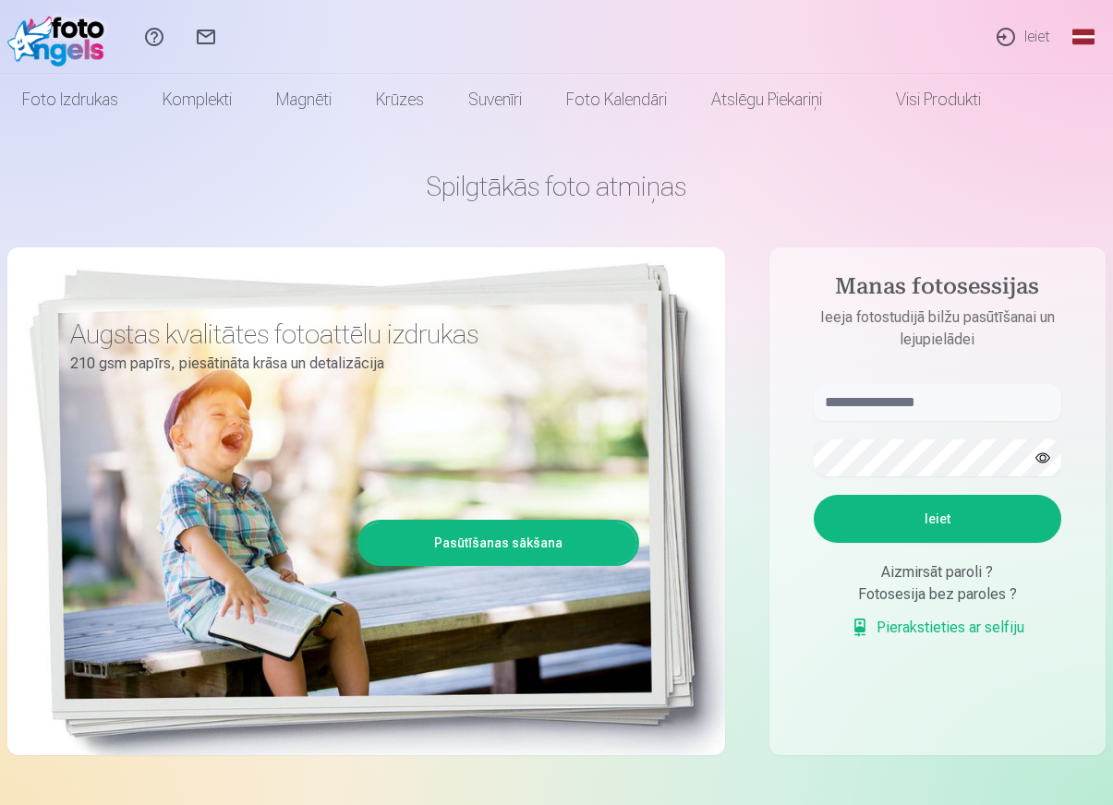
click at [1073, 36] on link "Global" at bounding box center [1083, 37] width 37 height 74
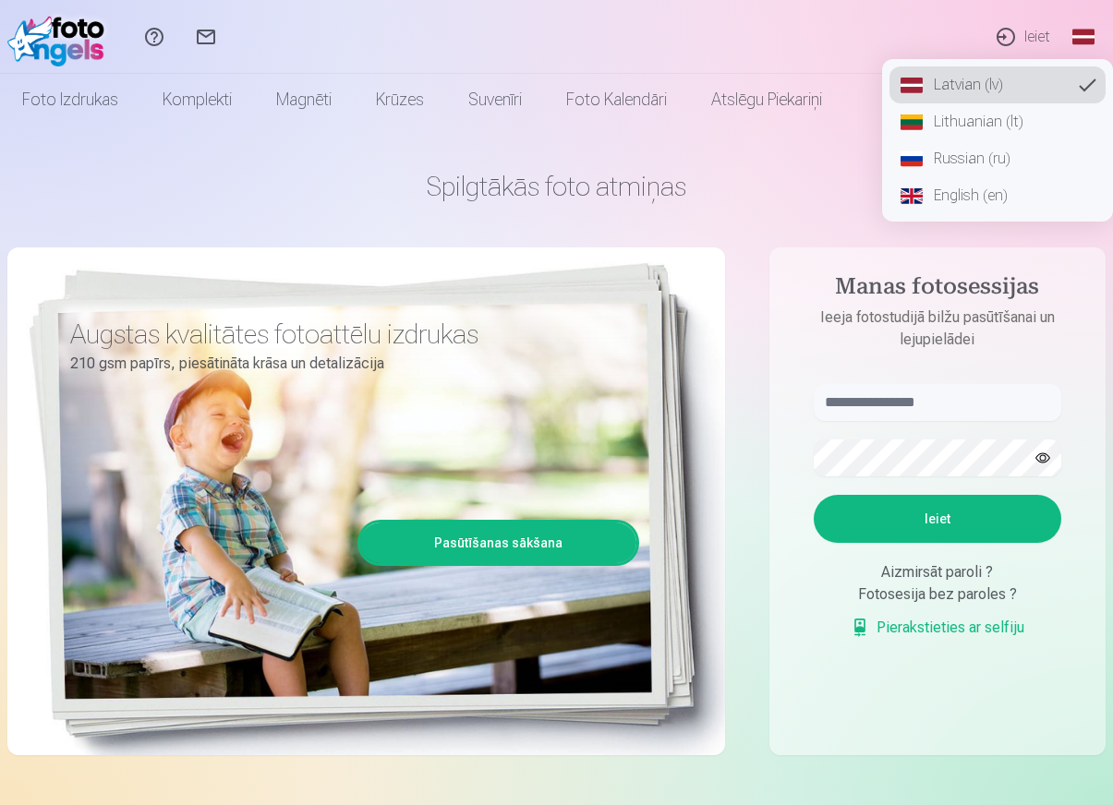
click at [972, 157] on link "Russian (ru)" at bounding box center [997, 158] width 216 height 37
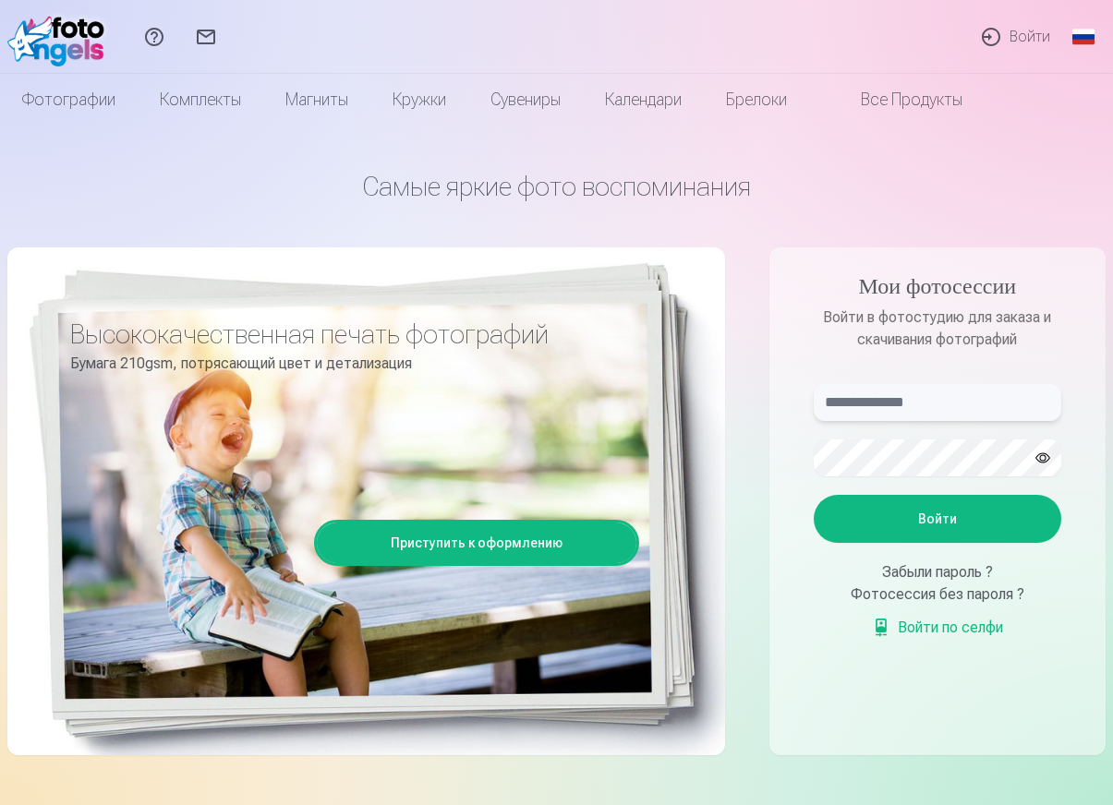
click at [925, 397] on input "text" at bounding box center [938, 402] width 248 height 37
type input "**********"
click at [814, 495] on button "Войти" at bounding box center [938, 519] width 248 height 48
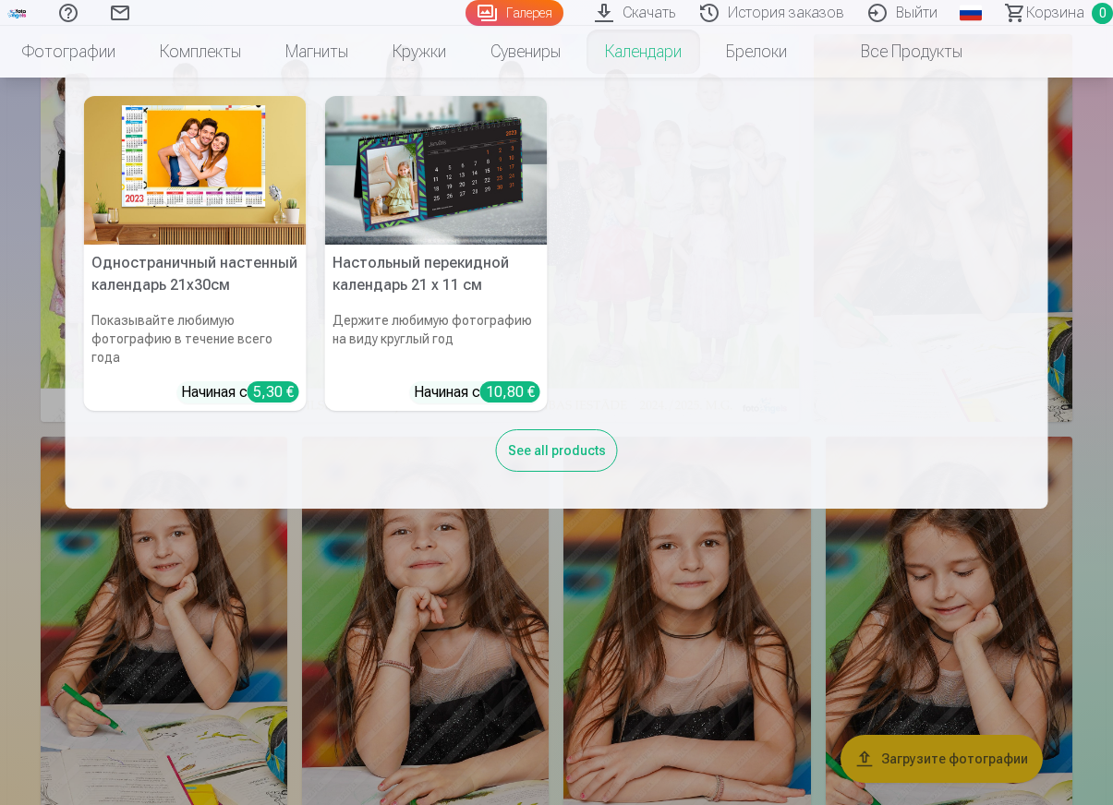
scroll to position [185, 0]
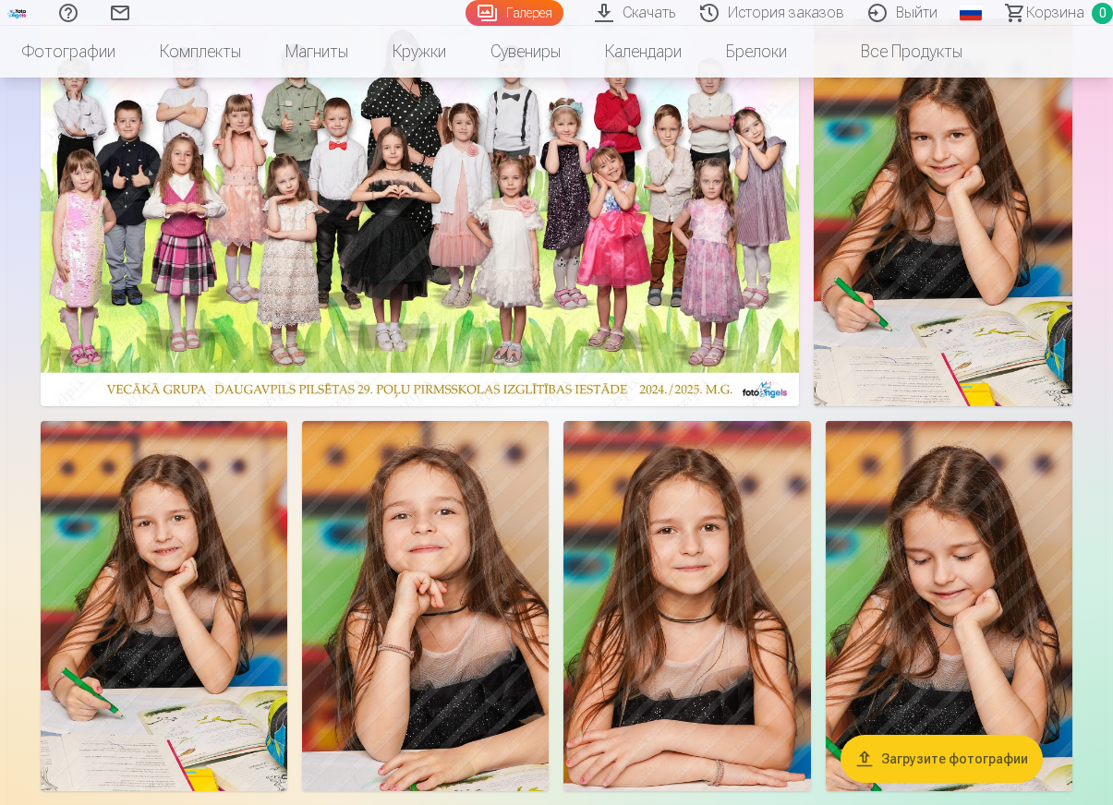
click at [960, 762] on button "Загрузите фотографии" at bounding box center [941, 759] width 202 height 48
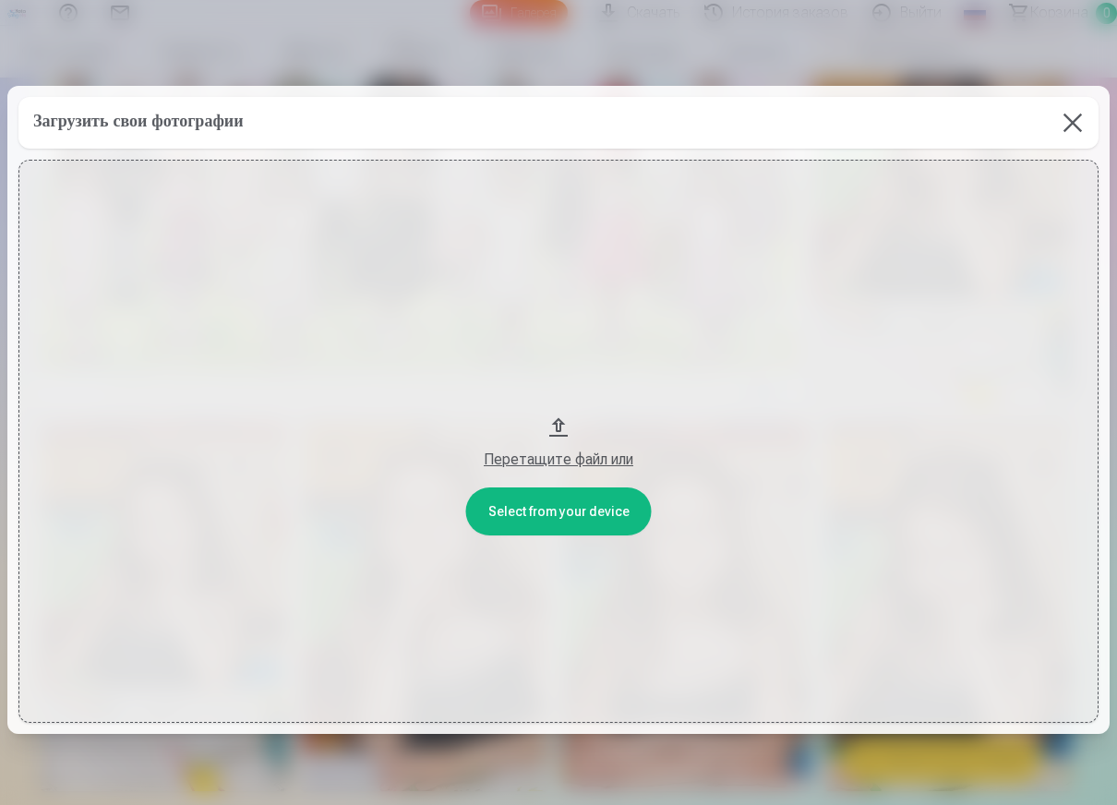
click at [1061, 123] on button at bounding box center [1073, 123] width 52 height 52
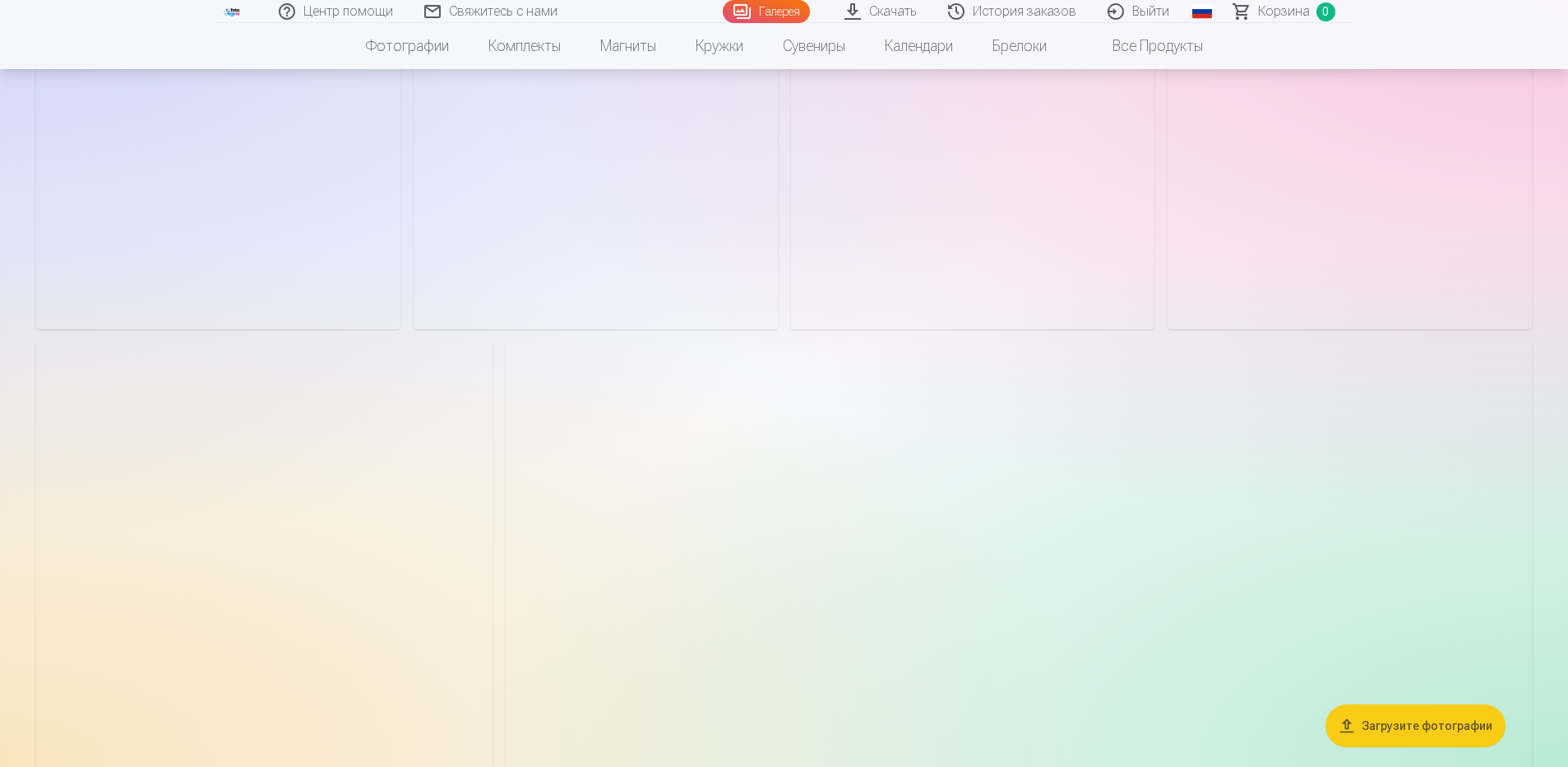
scroll to position [3913, 0]
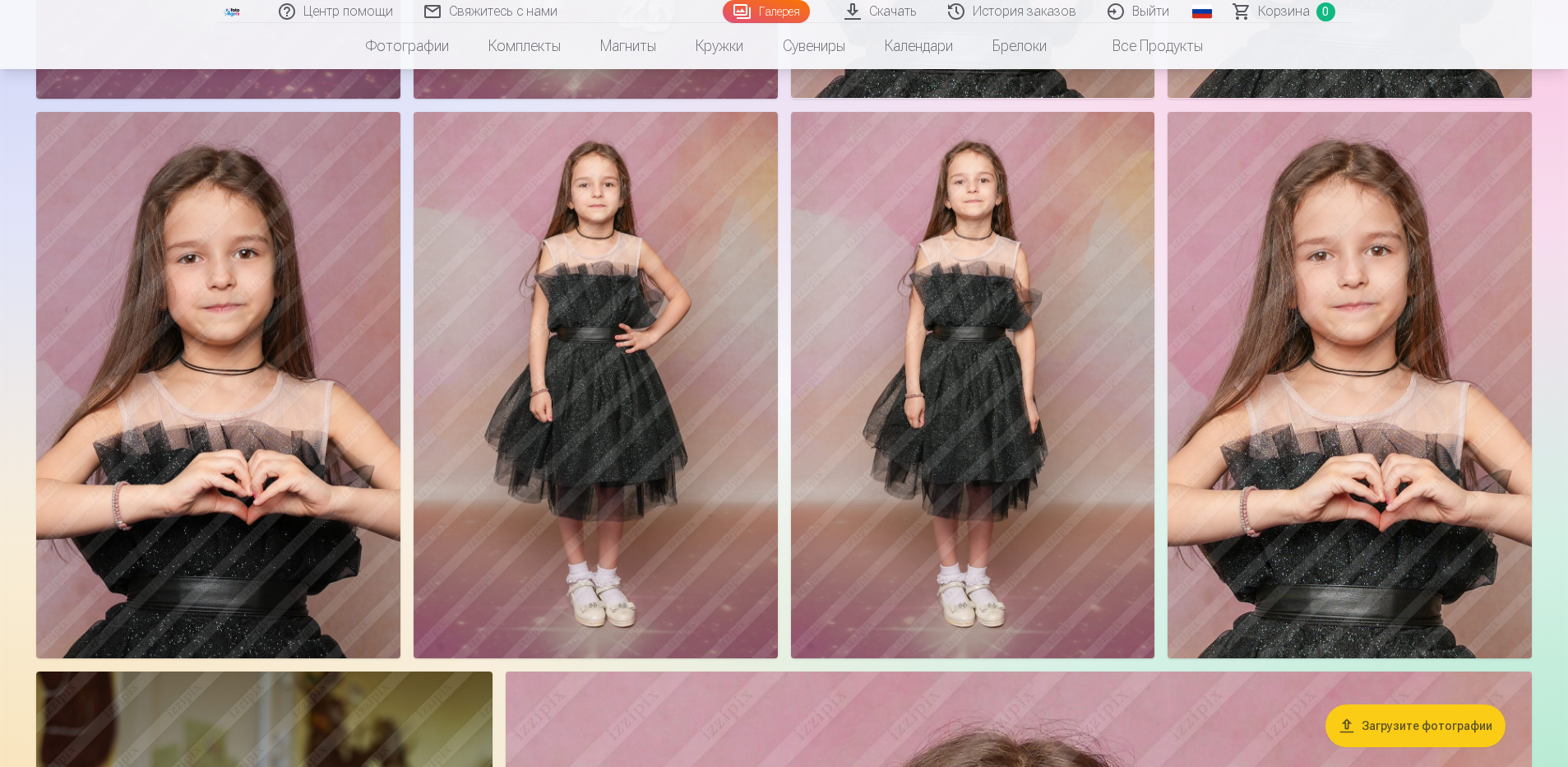
click at [900, 18] on link "Скачать" at bounding box center [881, 12] width 103 height 23
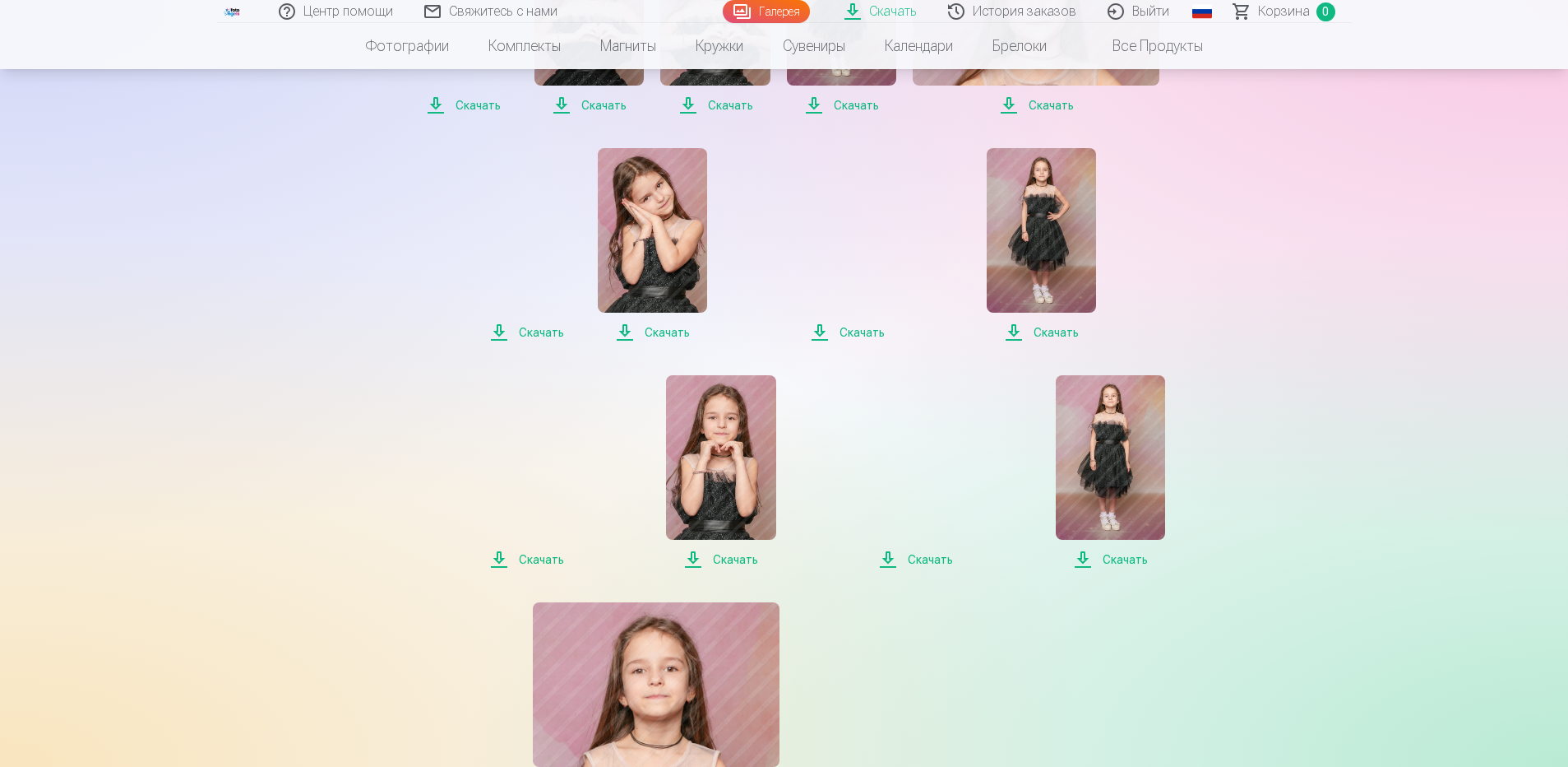
scroll to position [82, 0]
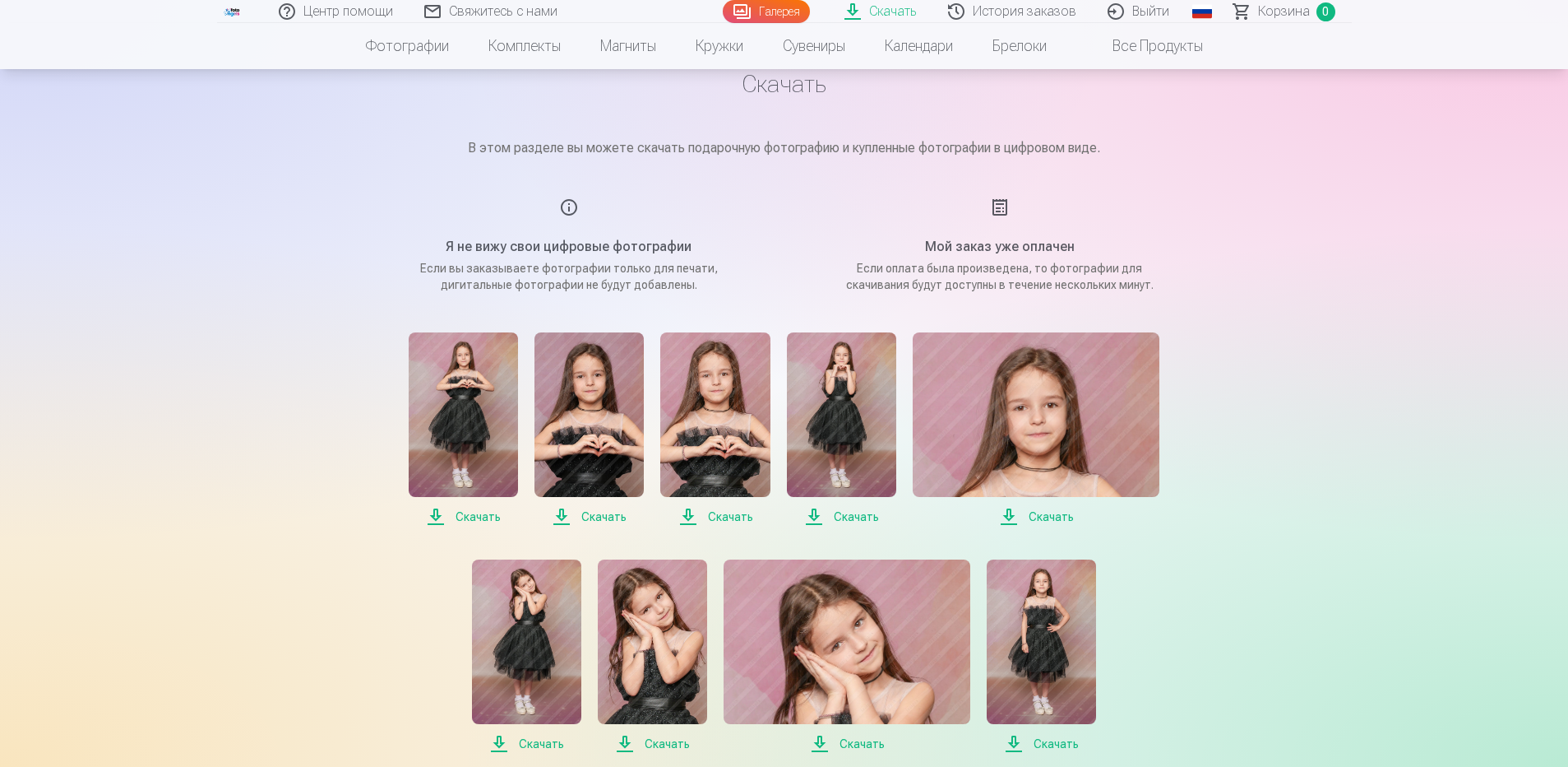
click at [470, 518] on span "Скачать" at bounding box center [463, 517] width 110 height 20
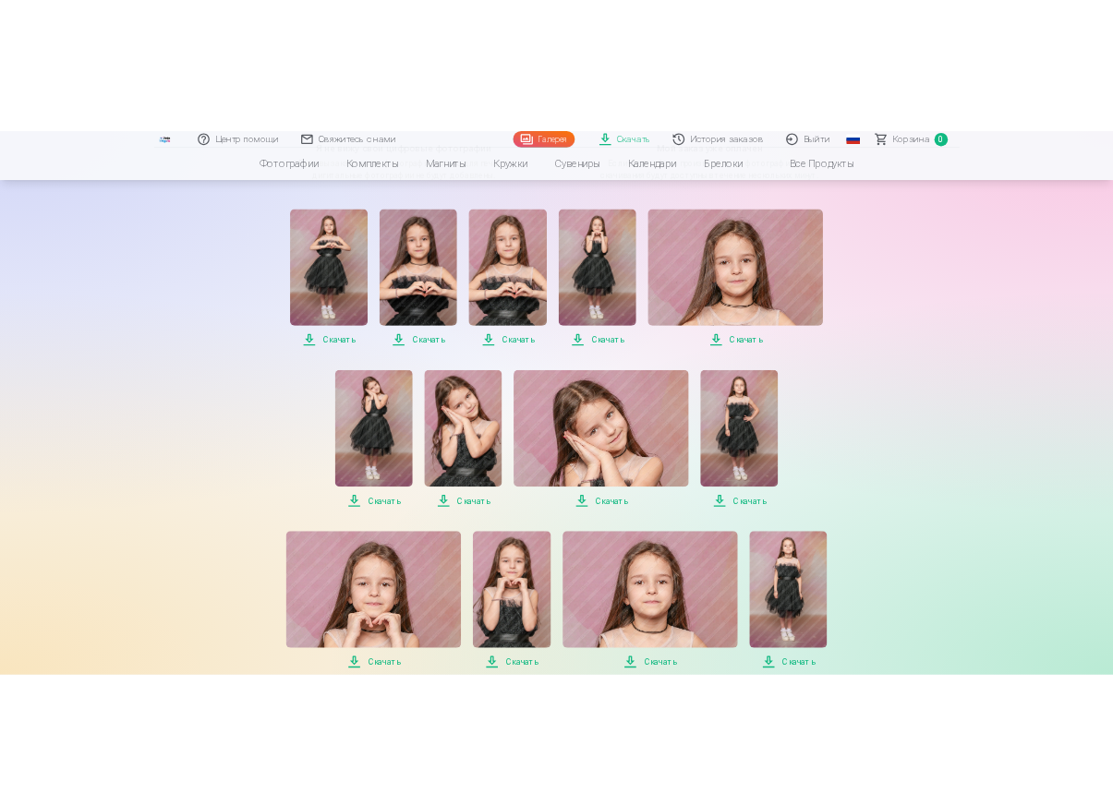
scroll to position [0, 0]
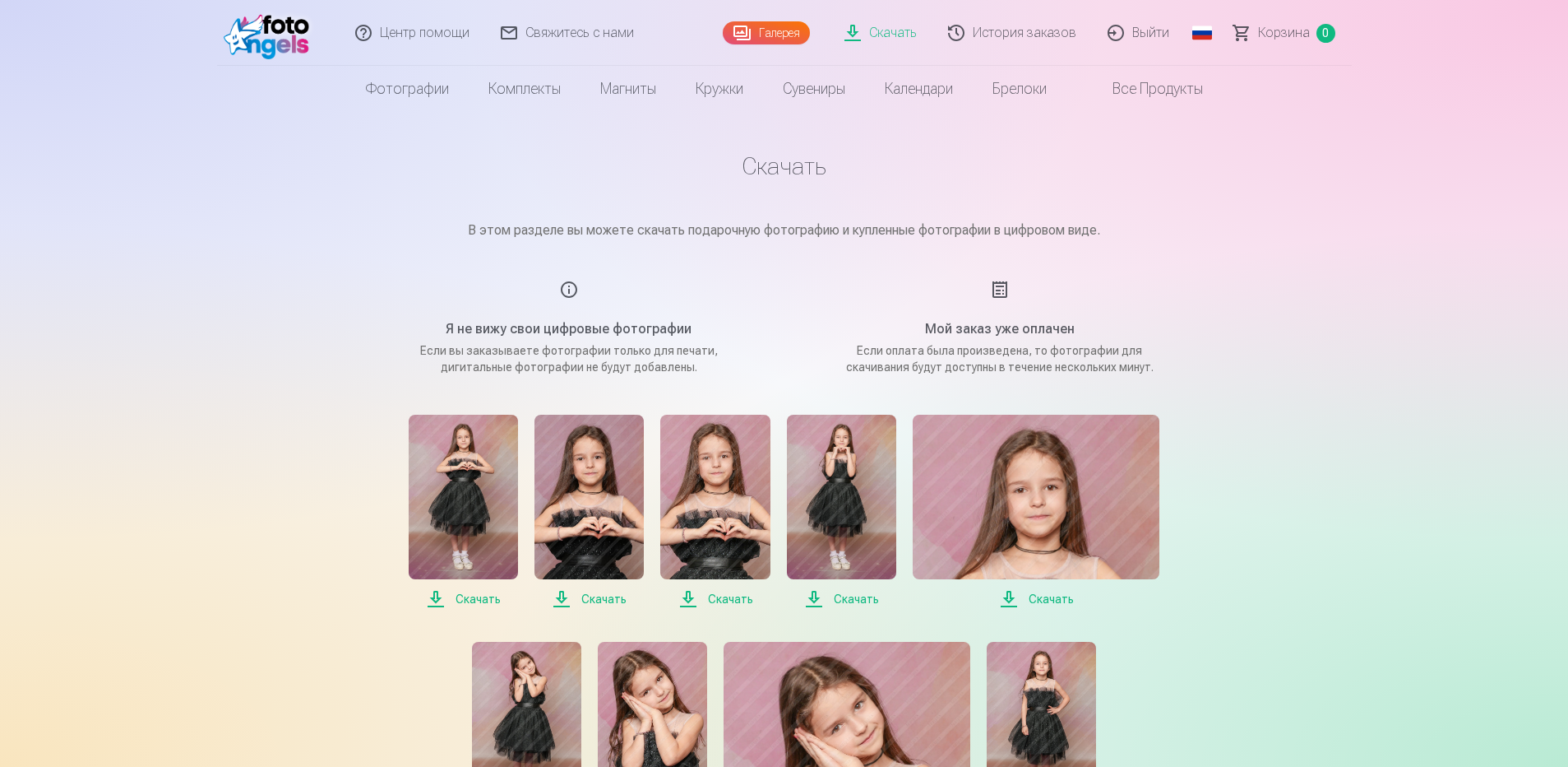
click at [792, 176] on h1 "Скачать" at bounding box center [784, 166] width 823 height 29
click at [765, 177] on h1 "Скачать" at bounding box center [784, 166] width 823 height 29
click at [473, 601] on span "Скачать" at bounding box center [463, 599] width 110 height 20
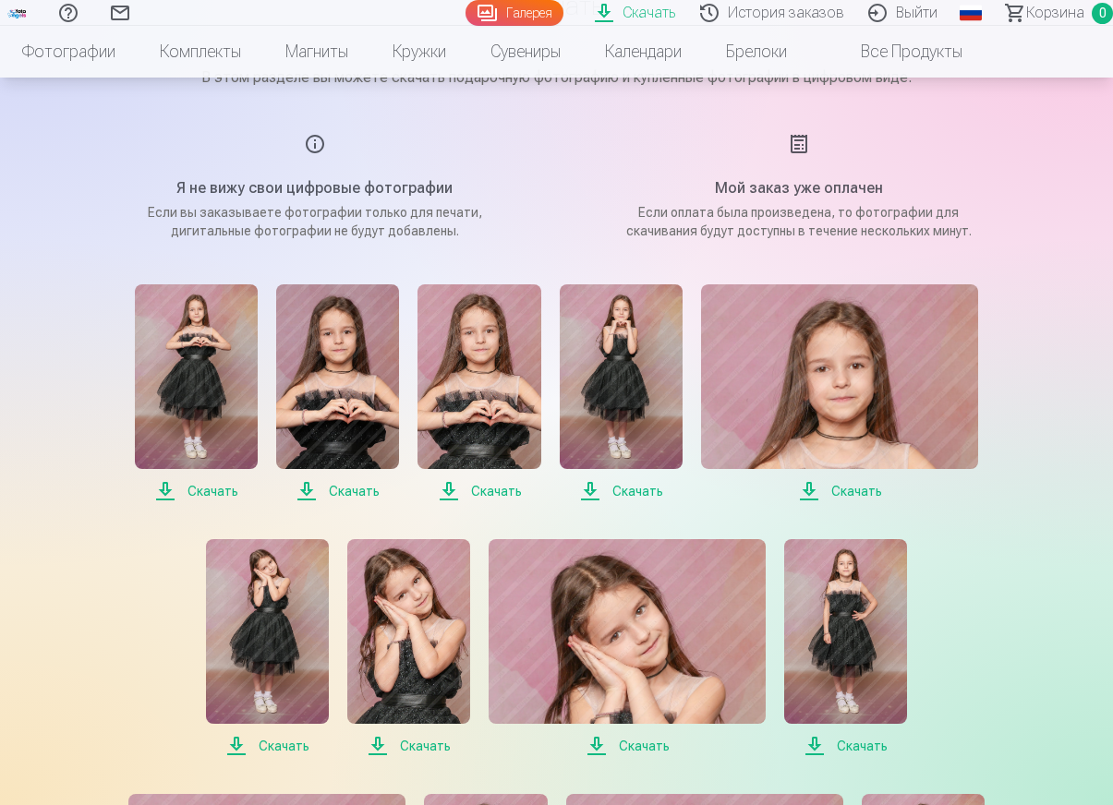
scroll to position [185, 0]
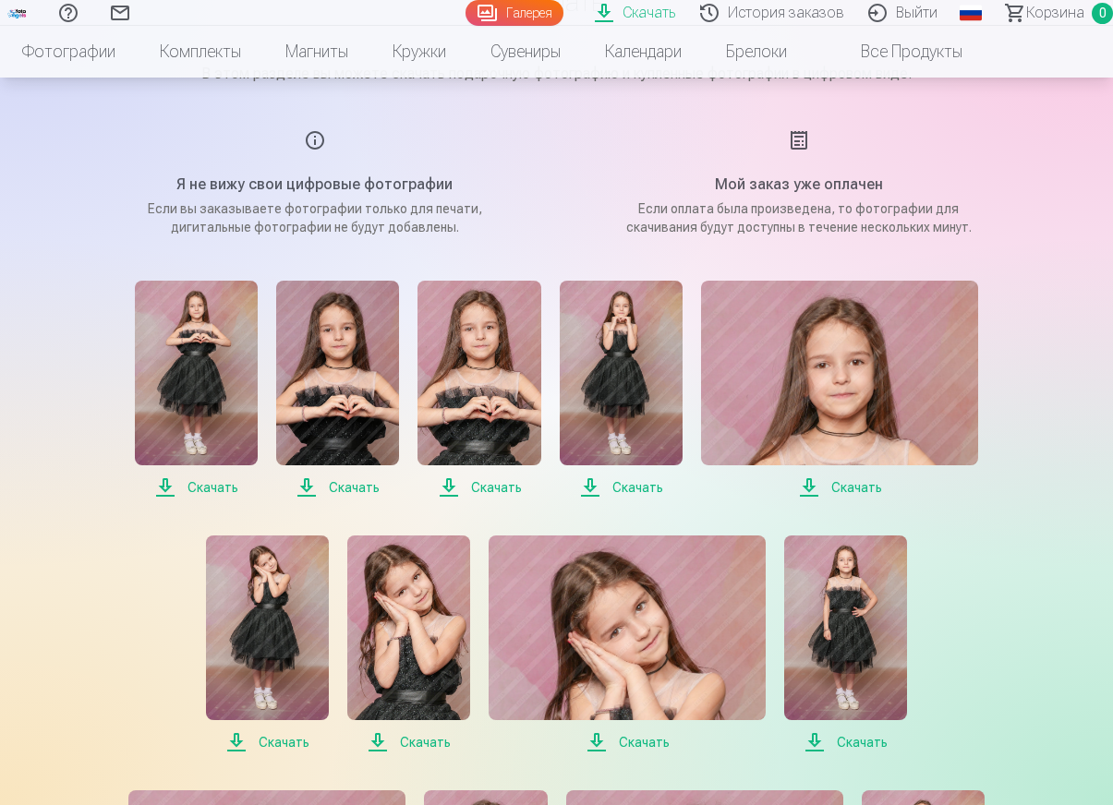
click at [345, 489] on span "Скачать" at bounding box center [337, 488] width 123 height 22
click at [504, 488] on span "Скачать" at bounding box center [478, 488] width 123 height 22
click at [635, 487] on span "Скачать" at bounding box center [621, 488] width 123 height 22
click at [860, 487] on span "Скачать" at bounding box center [839, 488] width 277 height 22
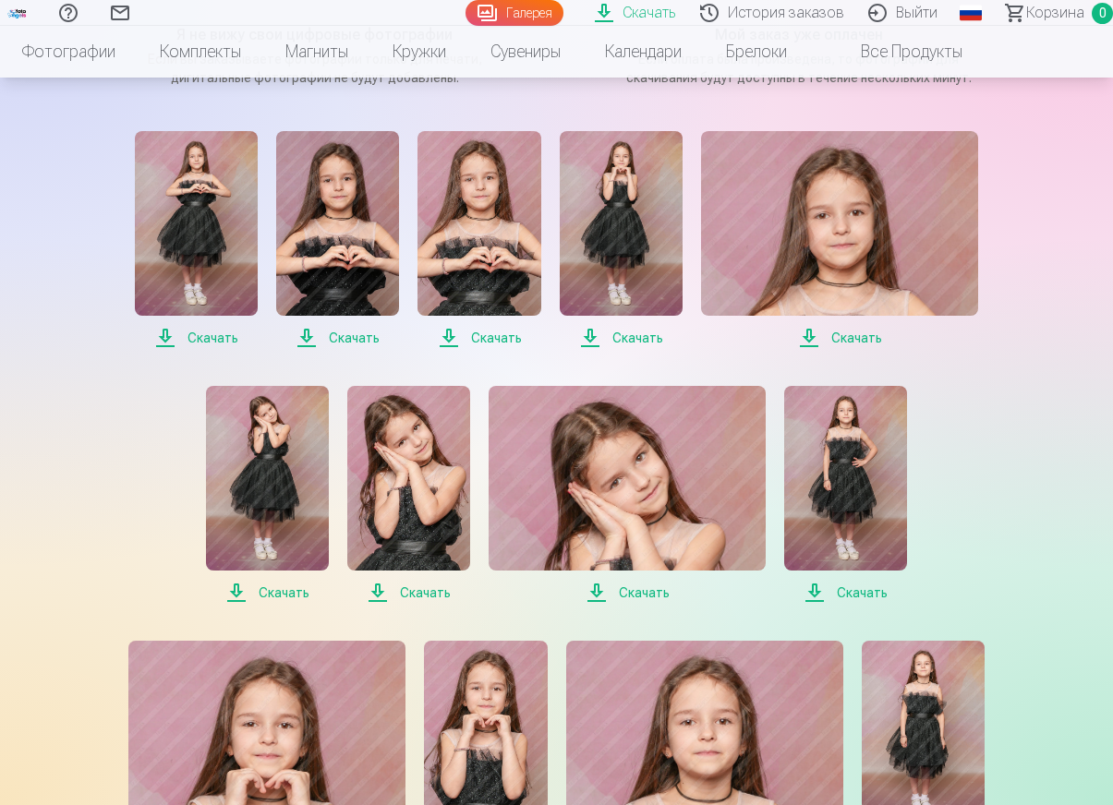
scroll to position [369, 0]
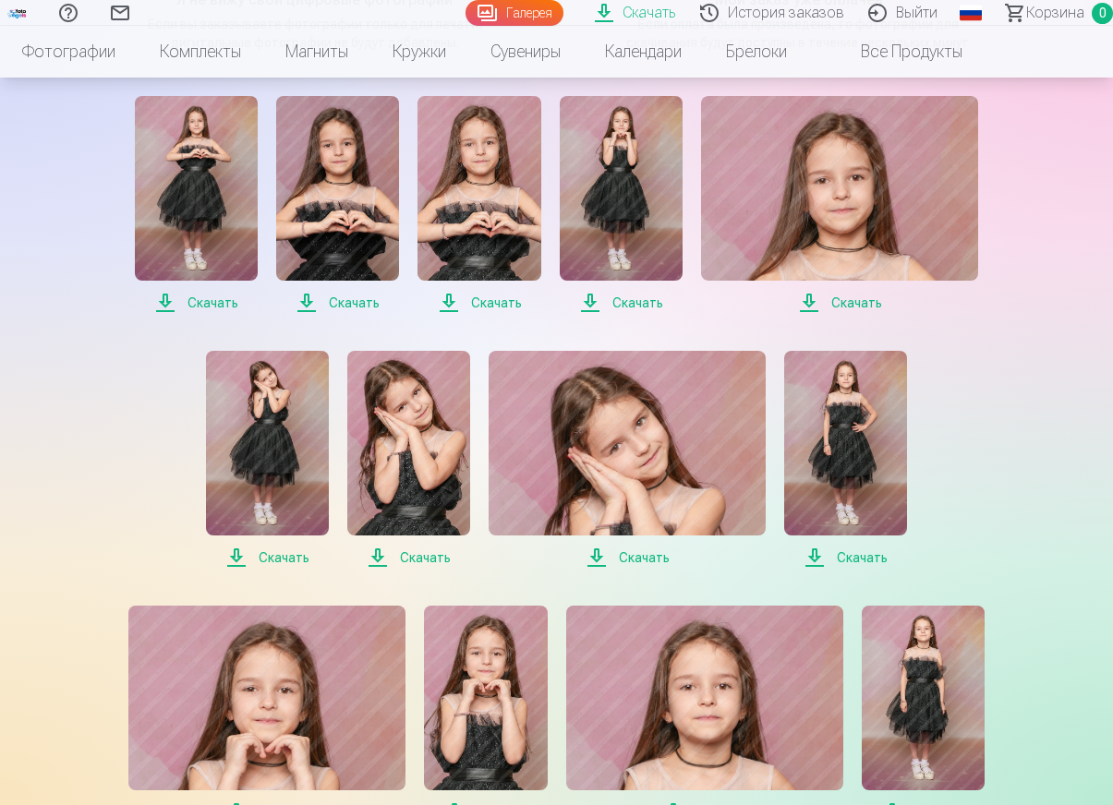
click at [275, 557] on span "Скачать" at bounding box center [267, 558] width 123 height 22
click at [425, 558] on span "Скачать" at bounding box center [408, 558] width 123 height 22
click at [642, 559] on span "Скачать" at bounding box center [627, 558] width 277 height 22
click at [634, 302] on span "Скачать" at bounding box center [621, 303] width 123 height 22
click at [651, 234] on img at bounding box center [621, 188] width 123 height 185
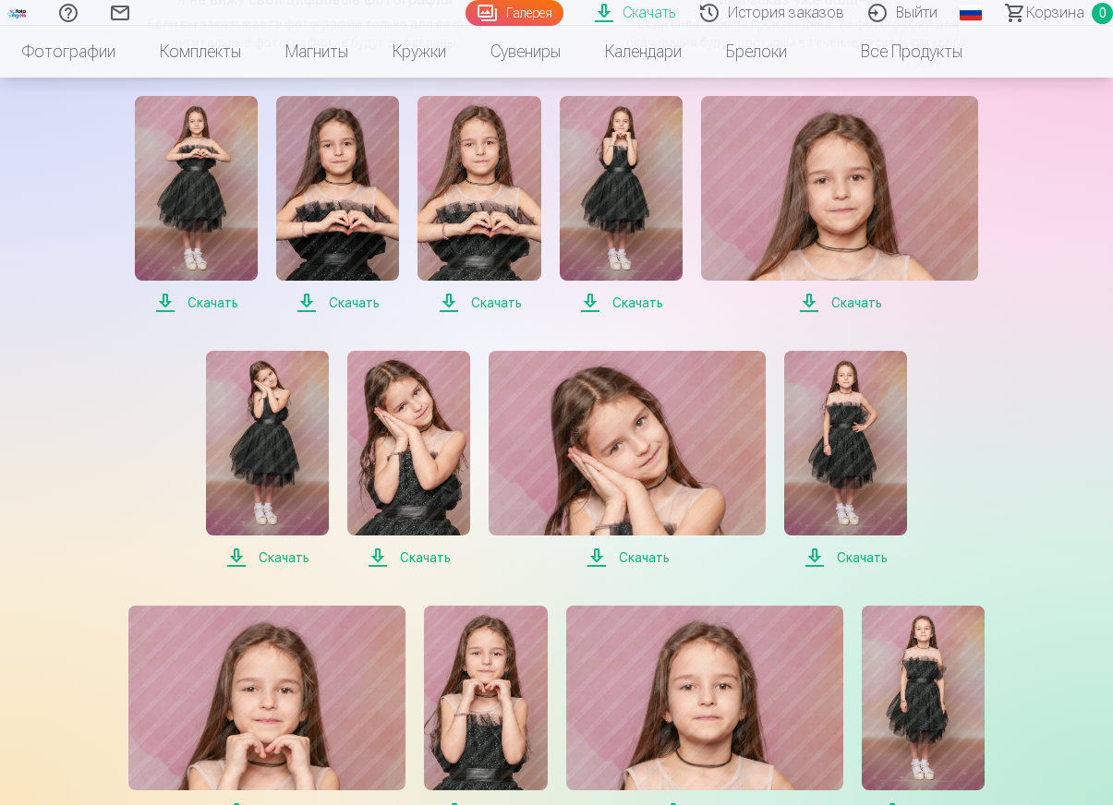
click at [640, 302] on span "Скачать" at bounding box center [621, 303] width 123 height 22
click at [592, 301] on span "Скачать" at bounding box center [621, 303] width 123 height 22
click at [622, 222] on img at bounding box center [621, 188] width 123 height 185
click at [636, 303] on span "Скачать" at bounding box center [621, 303] width 123 height 22
click at [852, 303] on span "Скачать" at bounding box center [839, 303] width 277 height 22
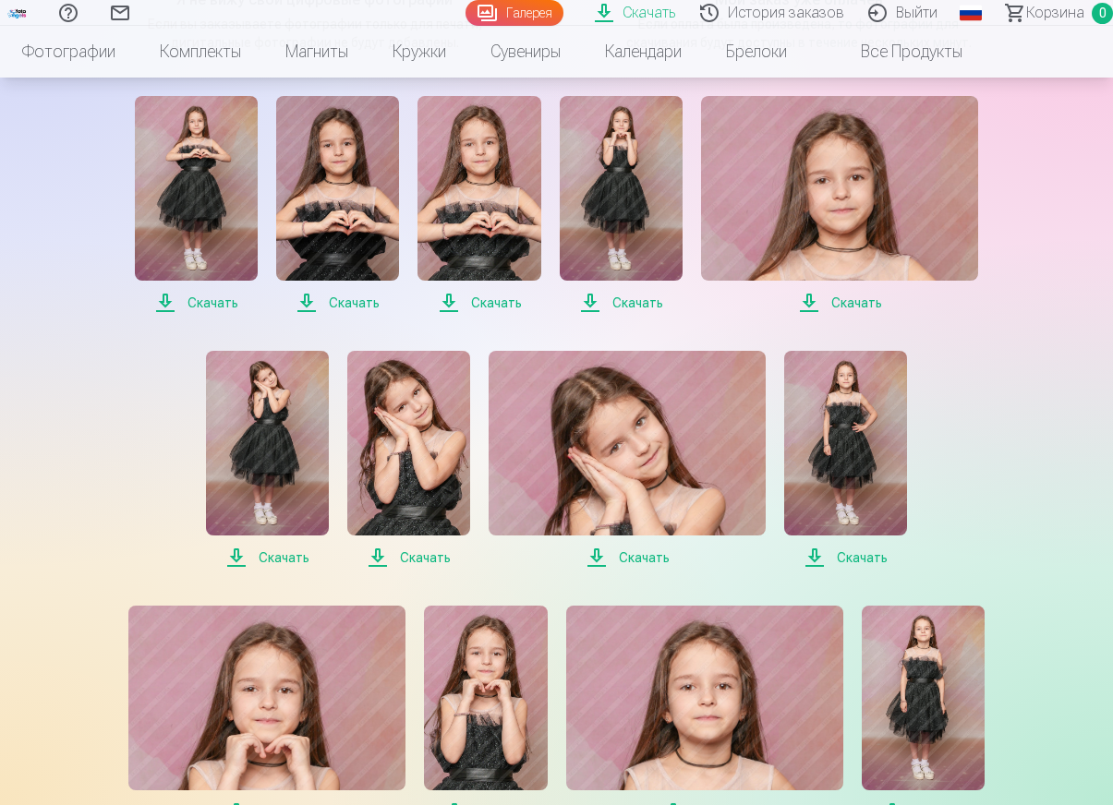
click at [807, 304] on span "Скачать" at bounding box center [839, 303] width 277 height 22
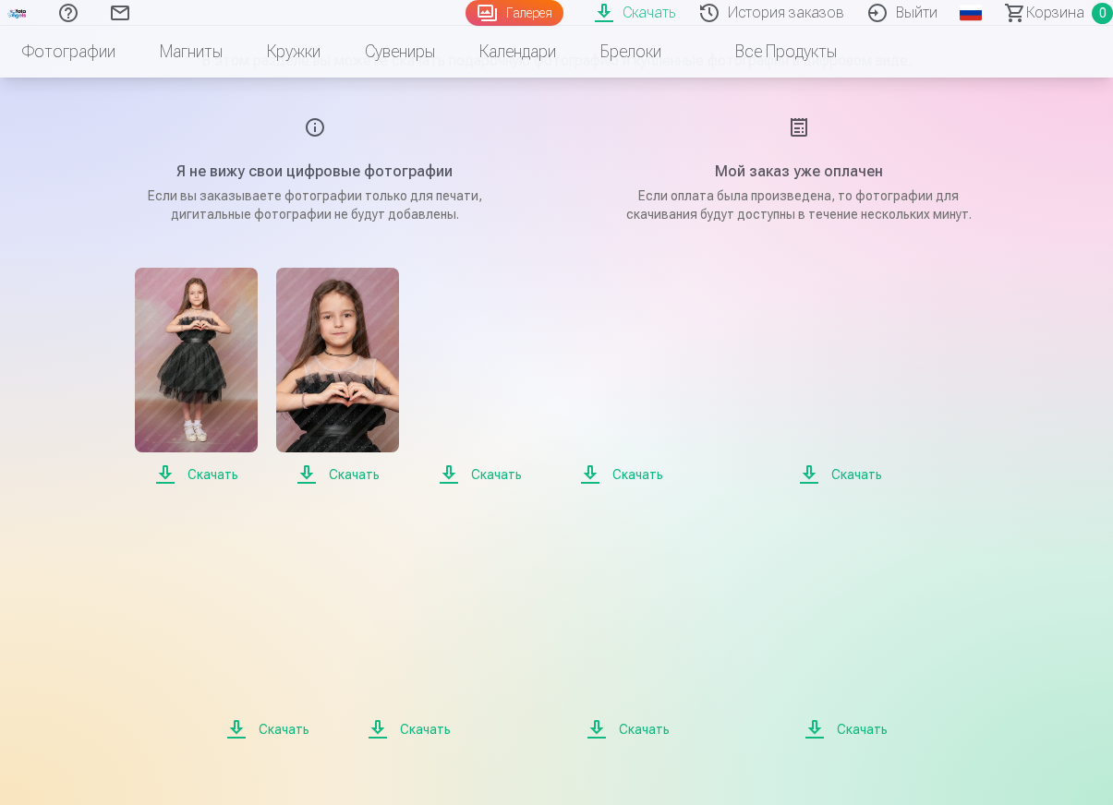
scroll to position [369, 0]
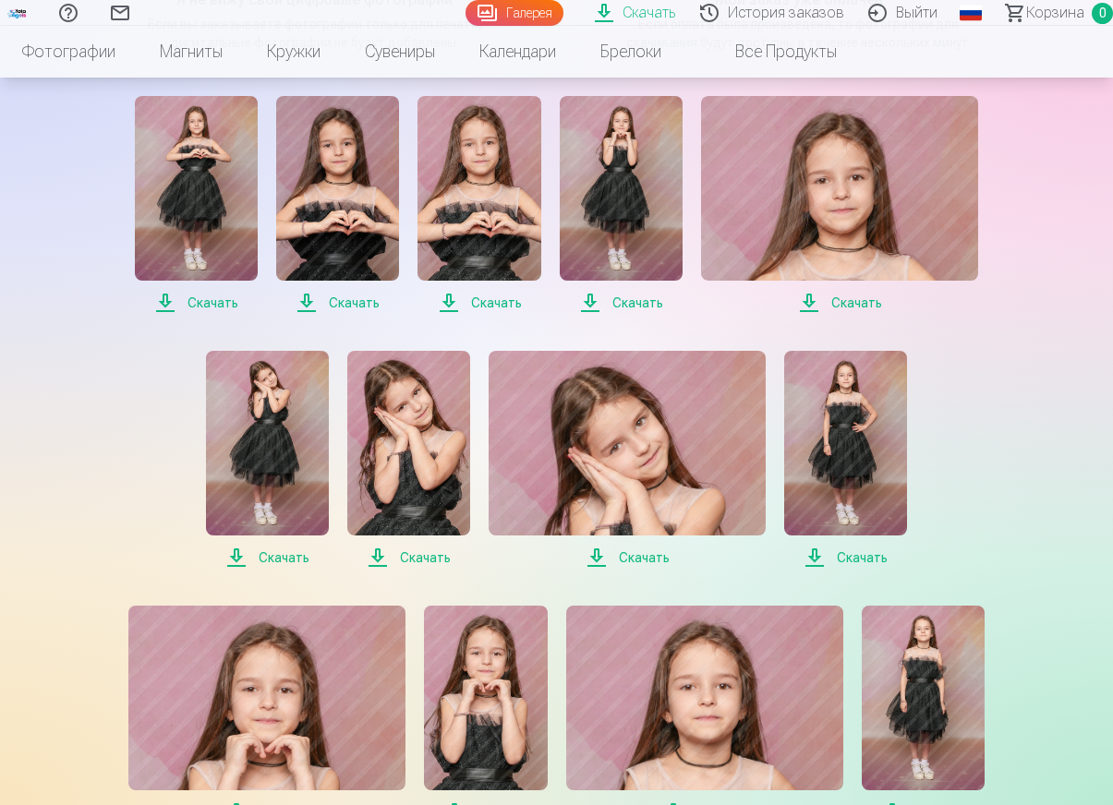
click at [635, 302] on span "Скачать" at bounding box center [621, 303] width 123 height 22
click at [843, 300] on span "Скачать" at bounding box center [839, 303] width 277 height 22
click at [283, 559] on span "Скачать" at bounding box center [267, 558] width 123 height 22
click at [409, 558] on span "Скачать" at bounding box center [408, 558] width 123 height 22
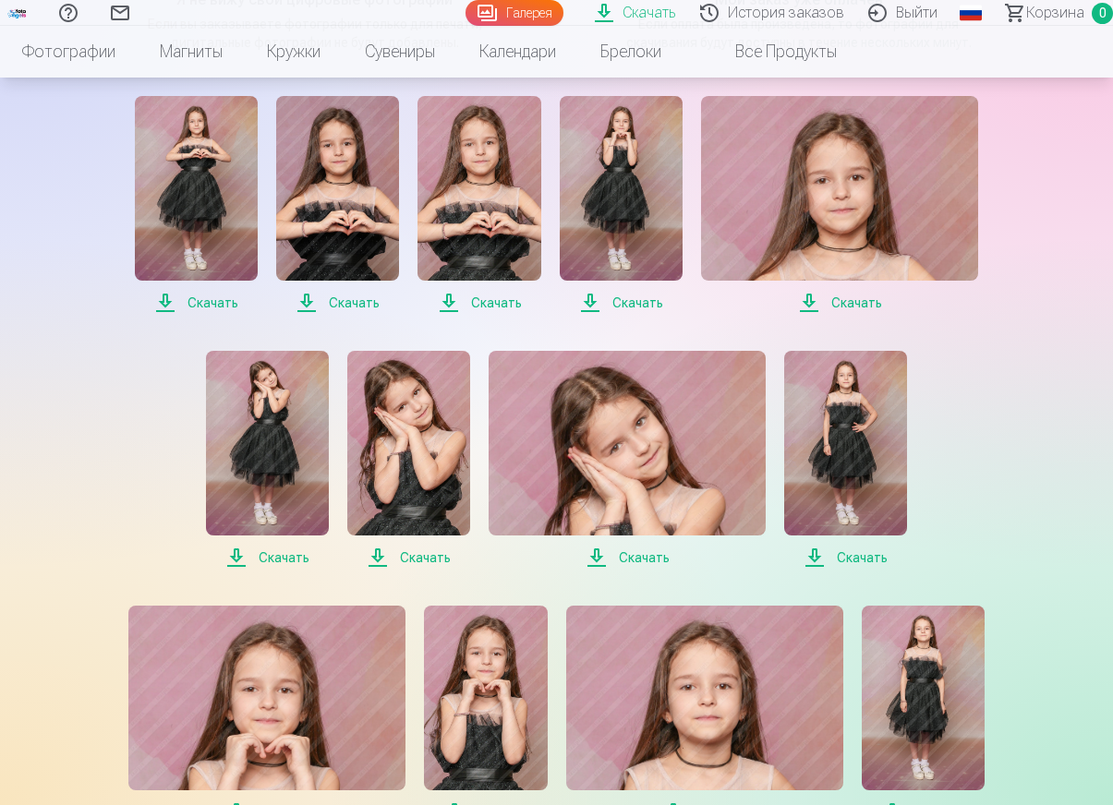
click at [646, 558] on span "Скачать" at bounding box center [627, 558] width 277 height 22
click at [861, 554] on span "Скачать" at bounding box center [845, 558] width 123 height 22
click at [853, 558] on span "Скачать" at bounding box center [845, 558] width 123 height 22
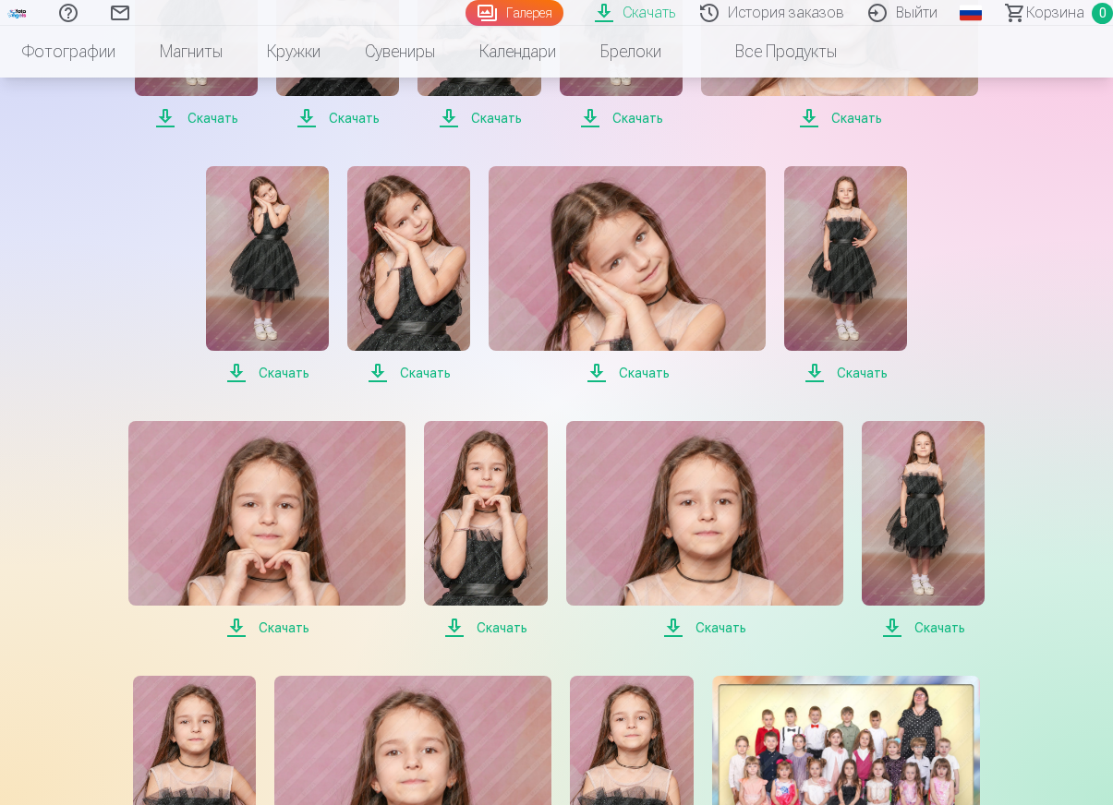
click at [276, 630] on span "Скачать" at bounding box center [266, 628] width 277 height 22
click at [492, 628] on span "Скачать" at bounding box center [485, 628] width 123 height 22
click at [712, 627] on span "Скачать" at bounding box center [704, 628] width 277 height 22
click at [936, 626] on span "Скачать" at bounding box center [923, 628] width 123 height 22
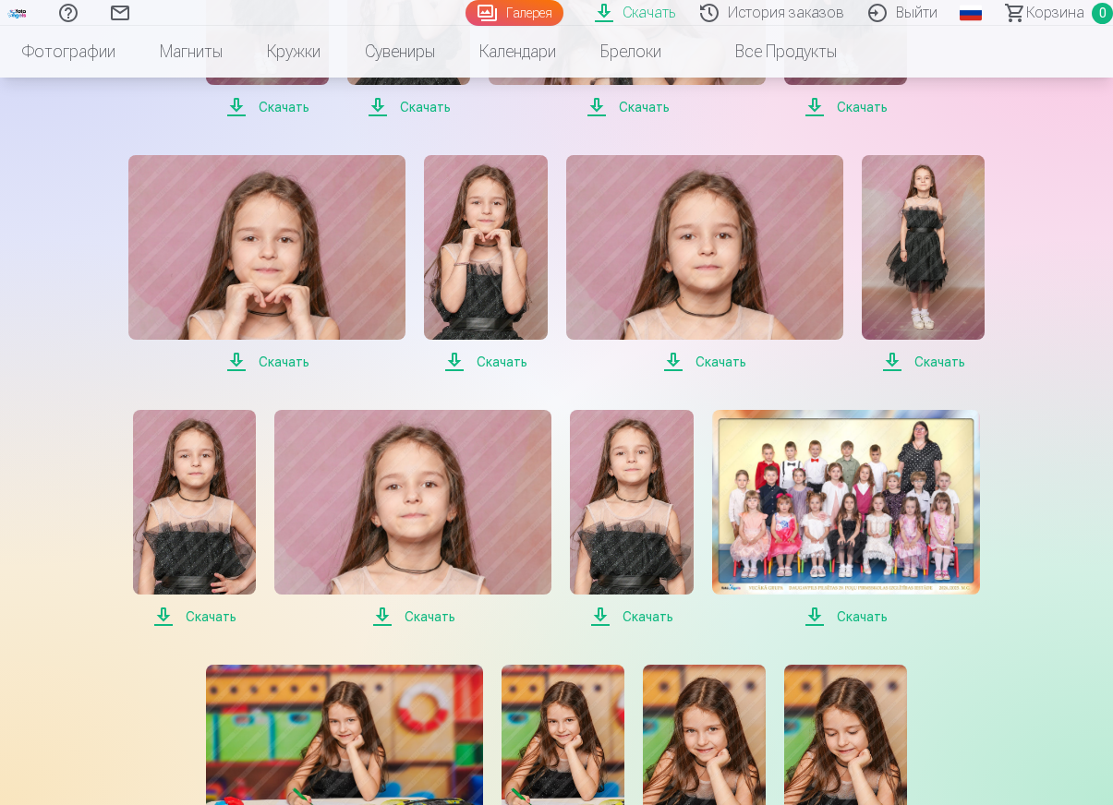
scroll to position [831, 0]
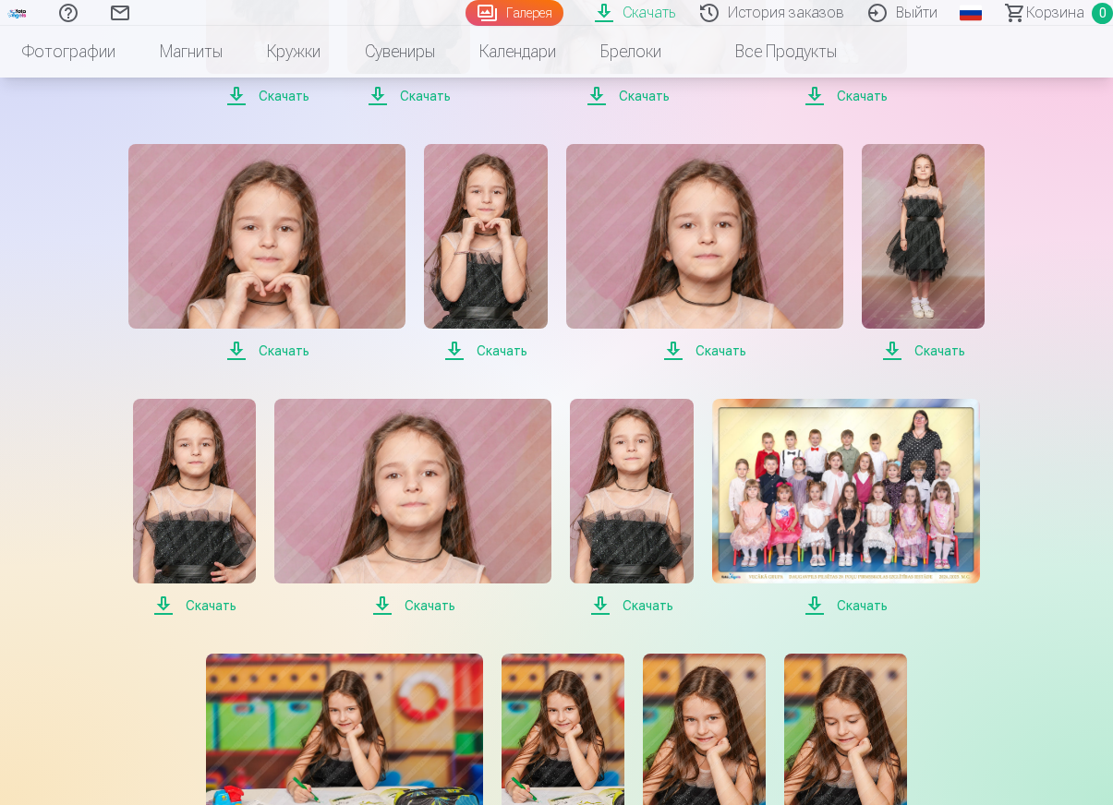
click at [218, 608] on span "Скачать" at bounding box center [194, 606] width 123 height 22
click at [429, 606] on span "Скачать" at bounding box center [412, 606] width 277 height 22
click at [650, 606] on span "Скачать" at bounding box center [631, 606] width 123 height 22
click at [862, 605] on span "Скачать" at bounding box center [846, 606] width 268 height 22
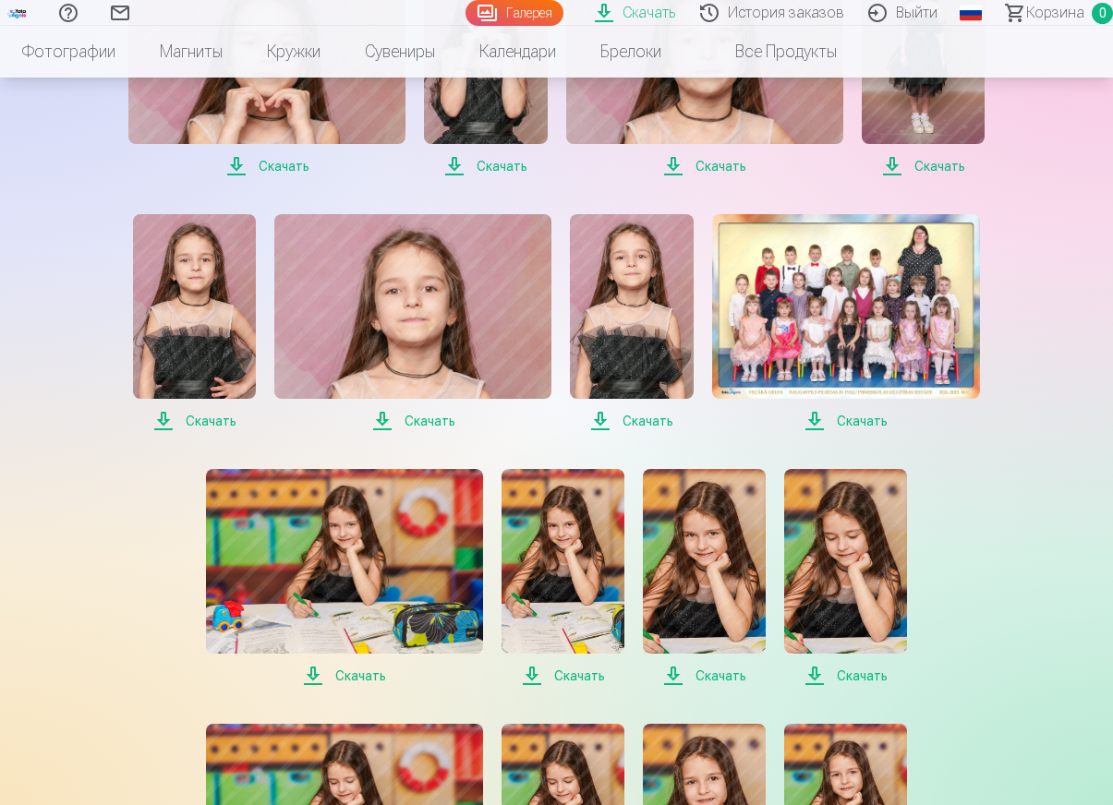
click at [356, 673] on span "Скачать" at bounding box center [344, 676] width 277 height 22
click at [567, 675] on span "Скачать" at bounding box center [562, 676] width 123 height 22
click at [724, 676] on span "Скачать" at bounding box center [704, 676] width 123 height 22
click at [869, 673] on span "Скачать" at bounding box center [845, 676] width 123 height 22
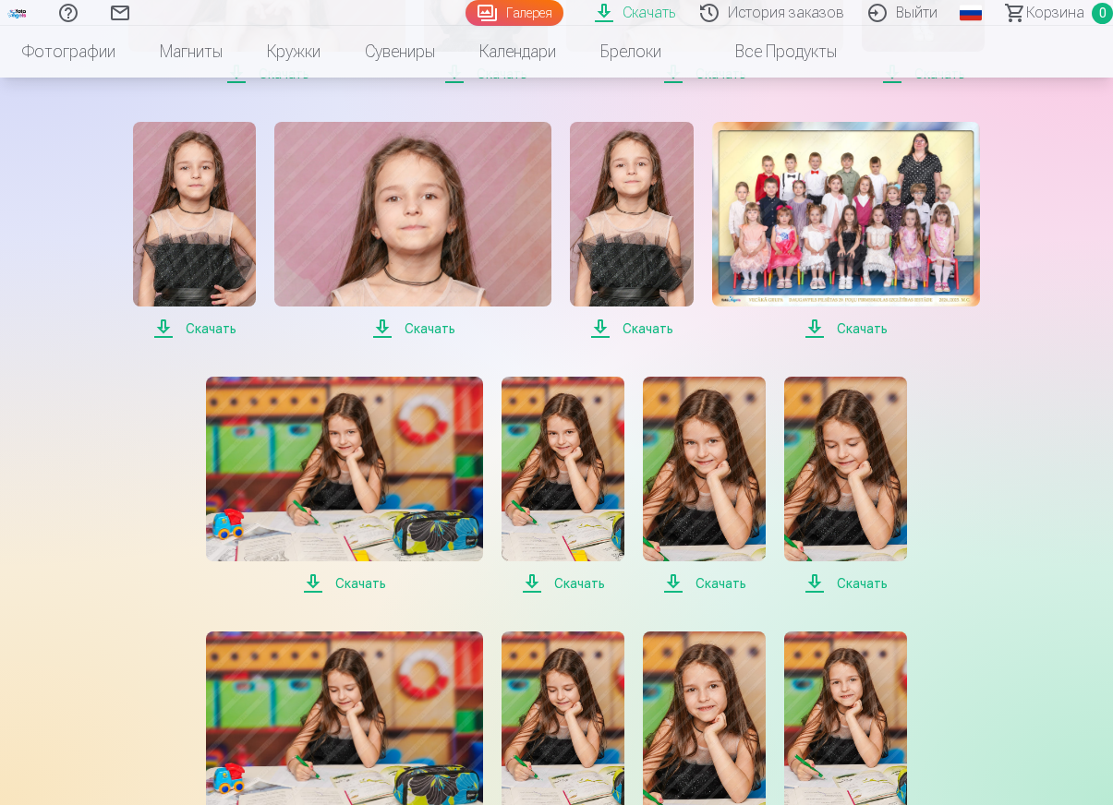
scroll to position [1201, 0]
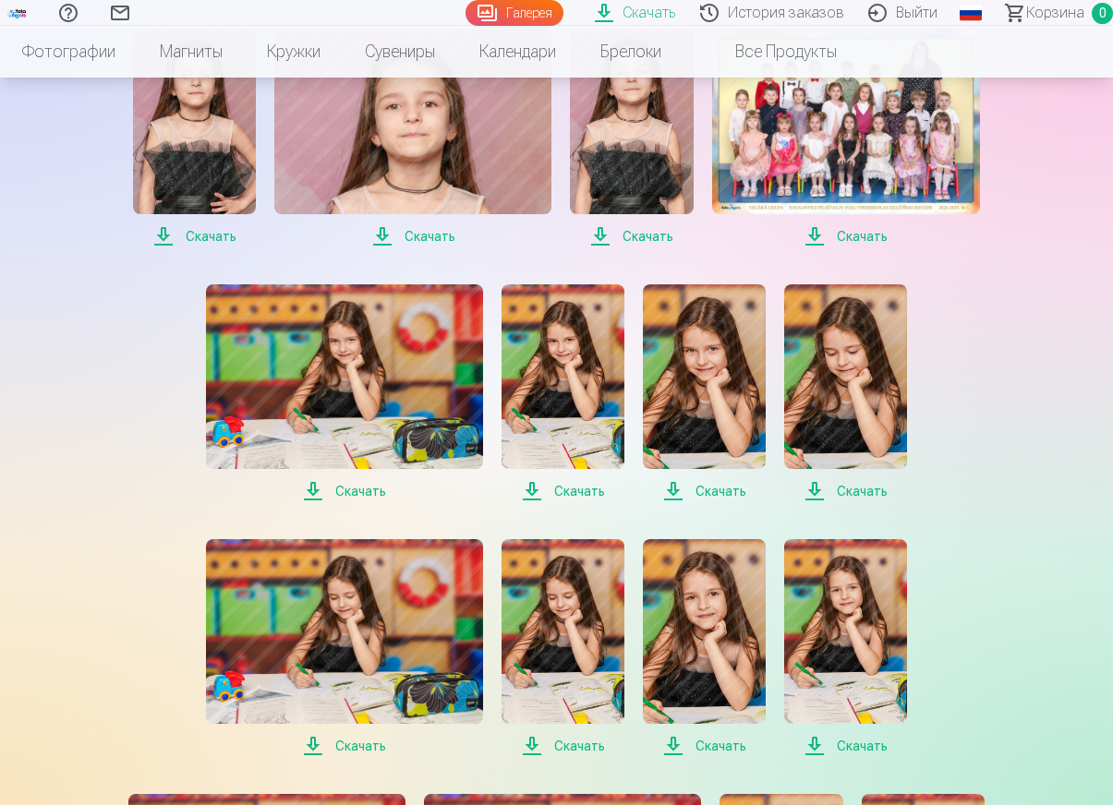
click at [356, 744] on span "Скачать" at bounding box center [344, 746] width 277 height 22
click at [573, 748] on span "Скачать" at bounding box center [562, 746] width 123 height 22
click at [730, 746] on span "Скачать" at bounding box center [704, 746] width 123 height 22
click at [857, 745] on span "Скачать" at bounding box center [845, 746] width 123 height 22
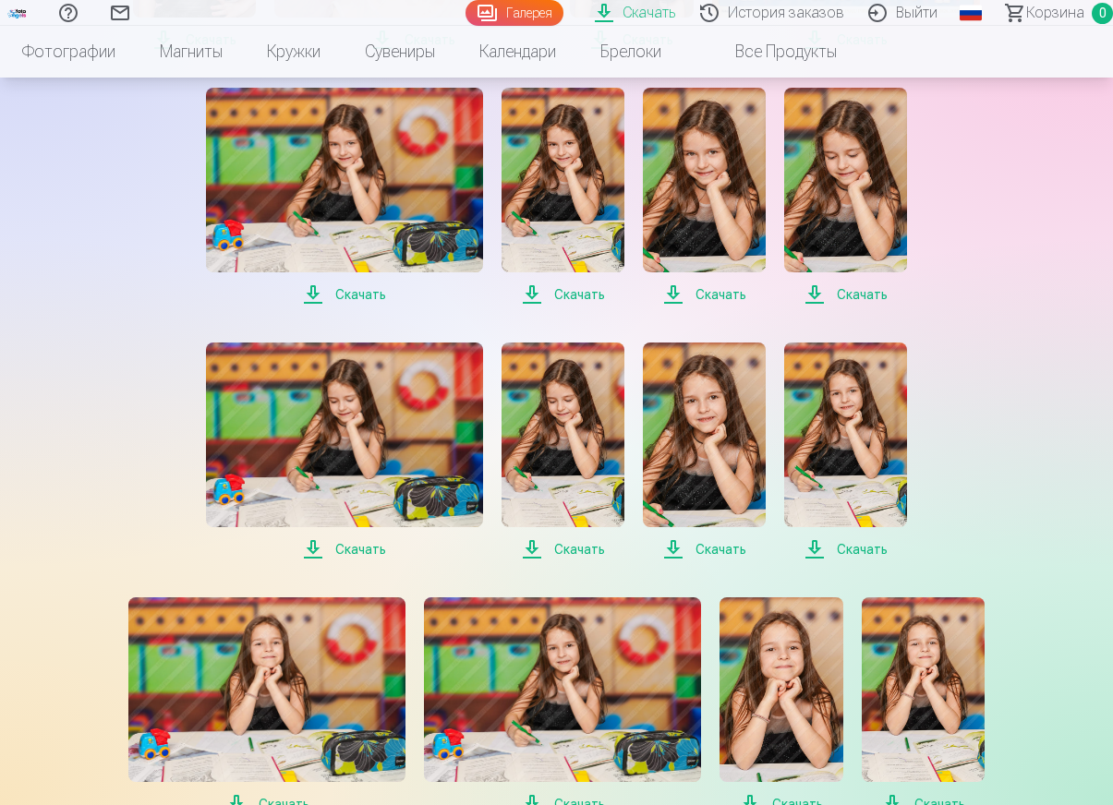
scroll to position [1570, 0]
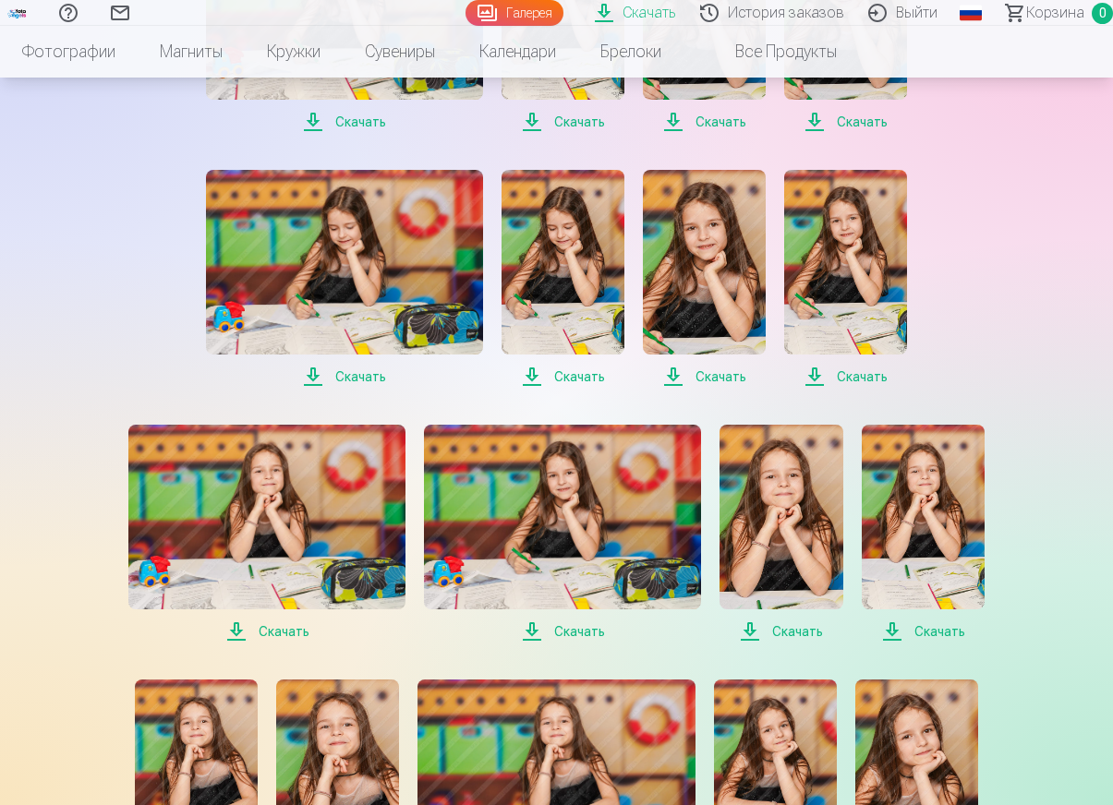
click at [284, 635] on span "Скачать" at bounding box center [266, 632] width 277 height 22
click at [586, 628] on span "Скачать" at bounding box center [562, 632] width 277 height 22
click at [808, 628] on span "Скачать" at bounding box center [780, 632] width 123 height 22
click at [929, 634] on span "Скачать" at bounding box center [923, 632] width 123 height 22
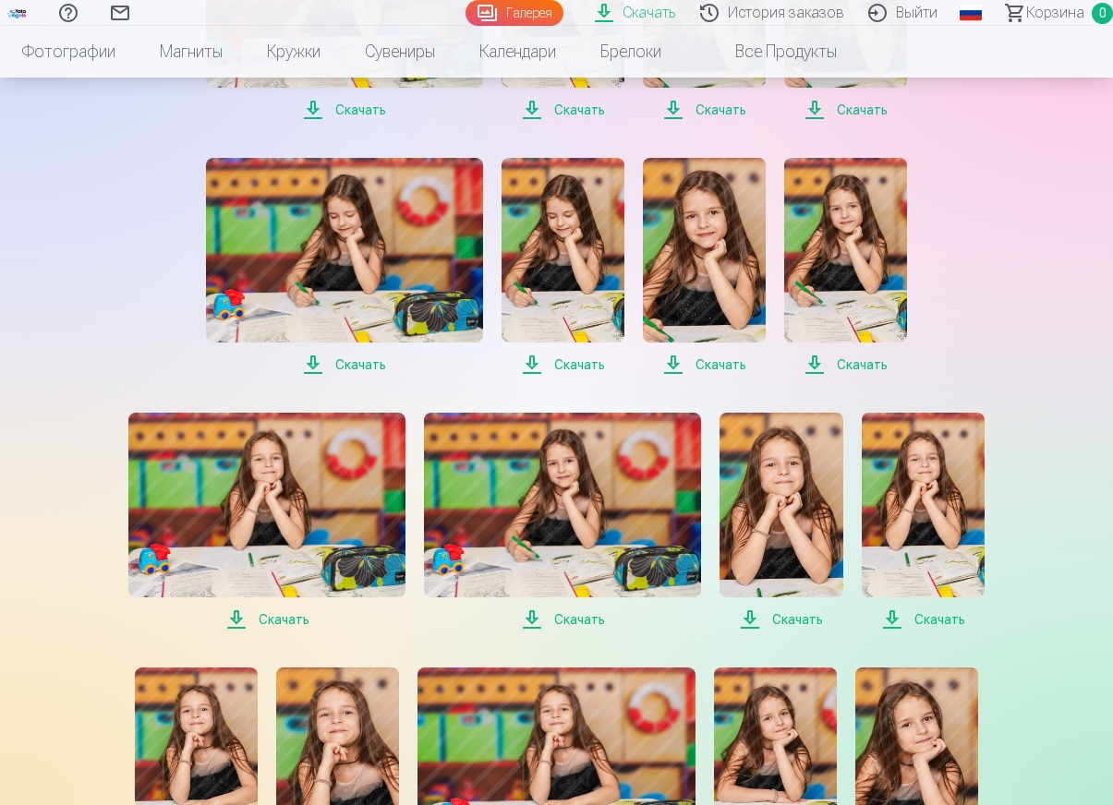
scroll to position [1755, 0]
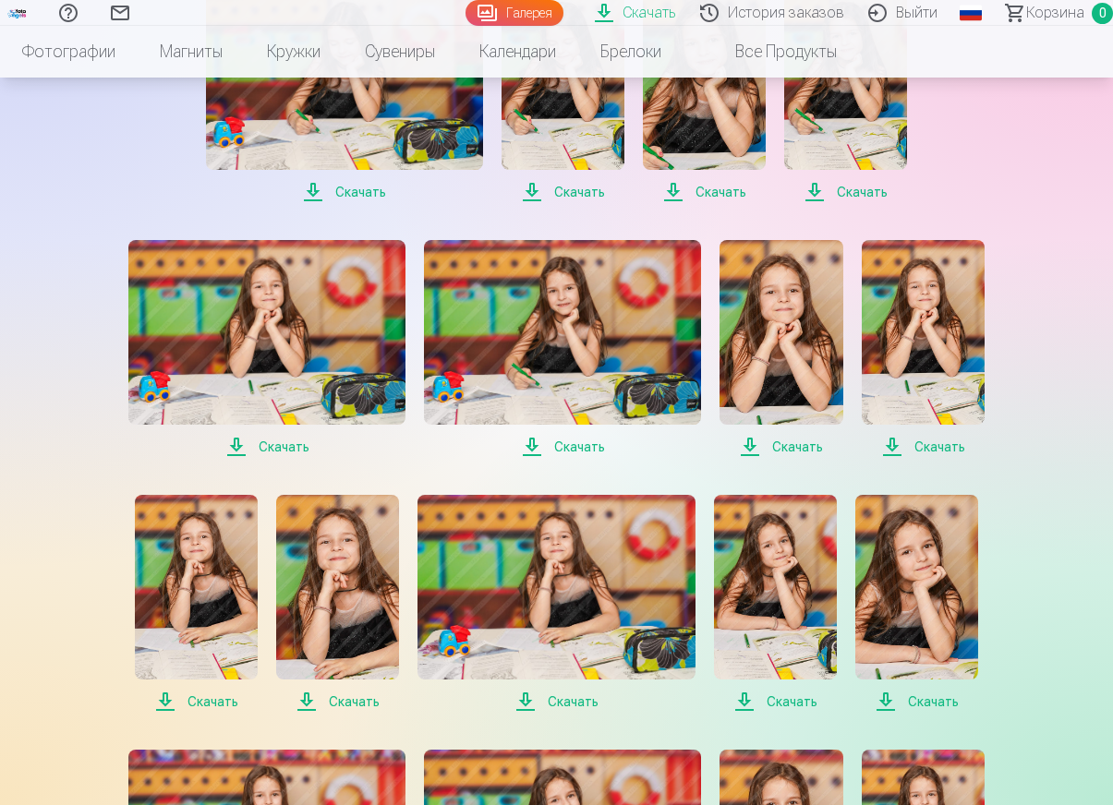
click at [224, 704] on span "Скачать" at bounding box center [196, 702] width 123 height 22
click at [352, 702] on span "Скачать" at bounding box center [337, 702] width 123 height 22
click at [565, 698] on span "Скачать" at bounding box center [555, 702] width 277 height 22
click at [790, 700] on span "Скачать" at bounding box center [775, 702] width 123 height 22
click at [938, 701] on span "Скачать" at bounding box center [916, 702] width 123 height 22
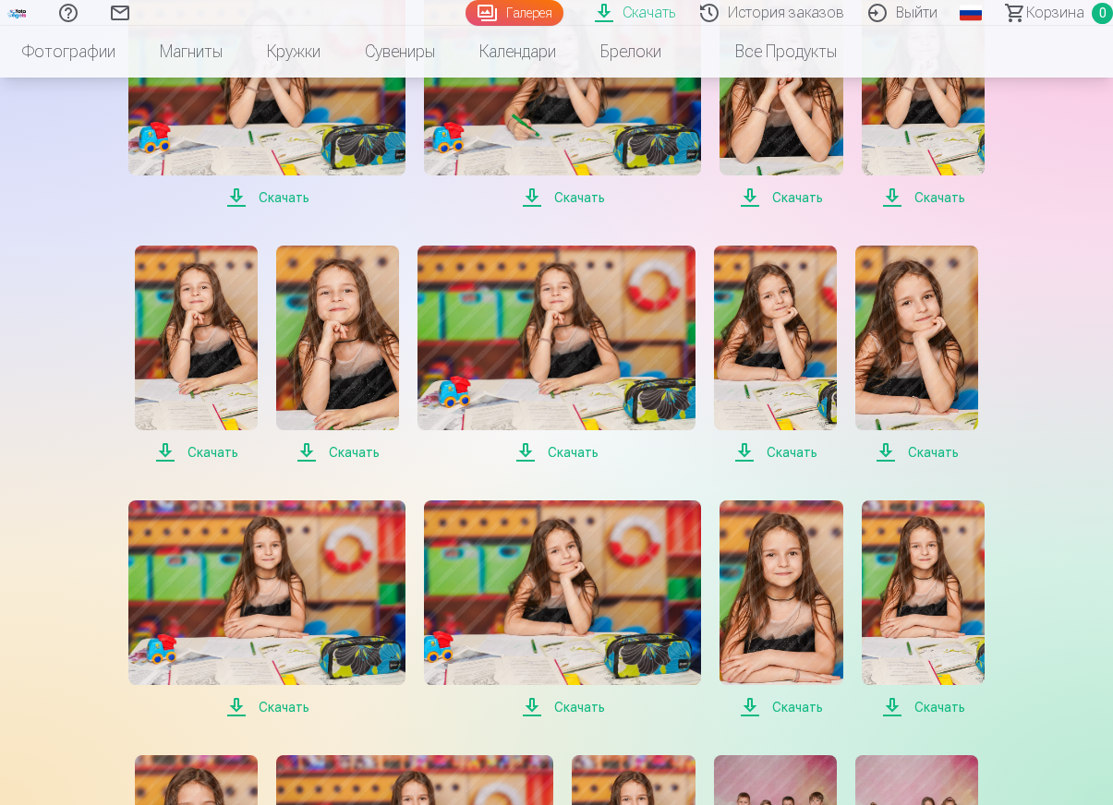
scroll to position [2032, 0]
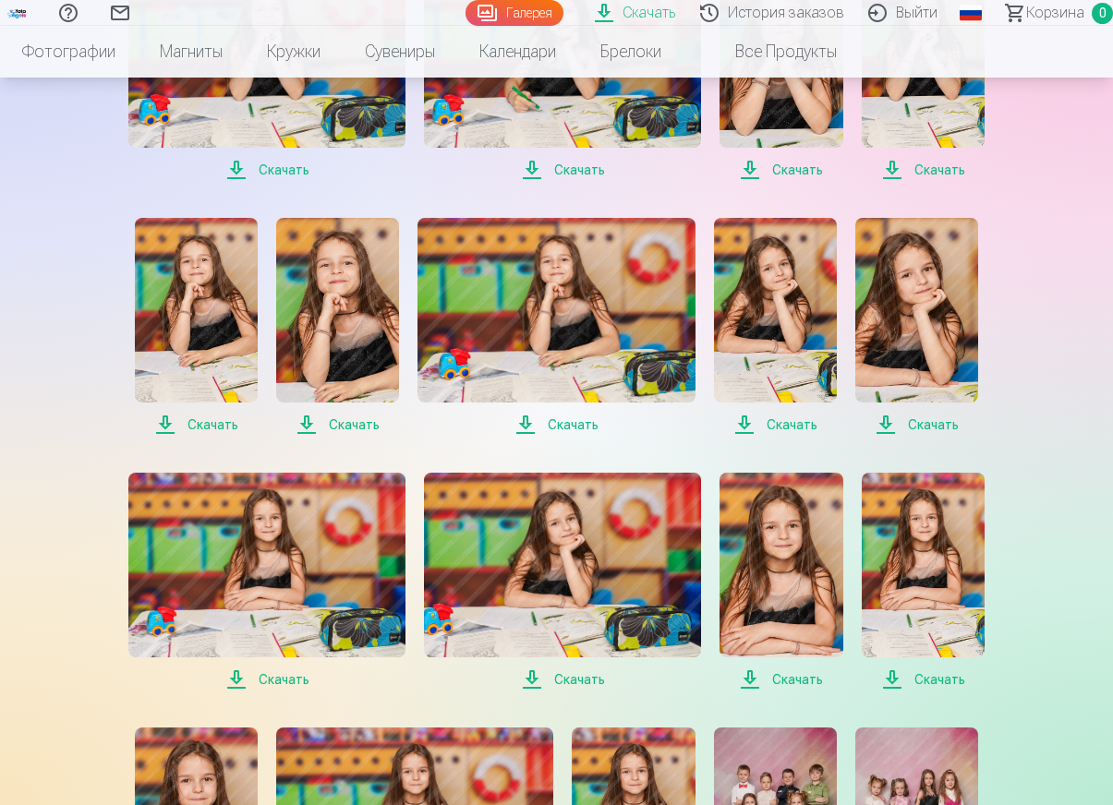
click at [275, 674] on span "Скачать" at bounding box center [266, 680] width 277 height 22
click at [574, 676] on span "Скачать" at bounding box center [562, 680] width 277 height 22
click at [802, 678] on span "Скачать" at bounding box center [780, 680] width 123 height 22
click at [945, 682] on span "Скачать" at bounding box center [923, 680] width 123 height 22
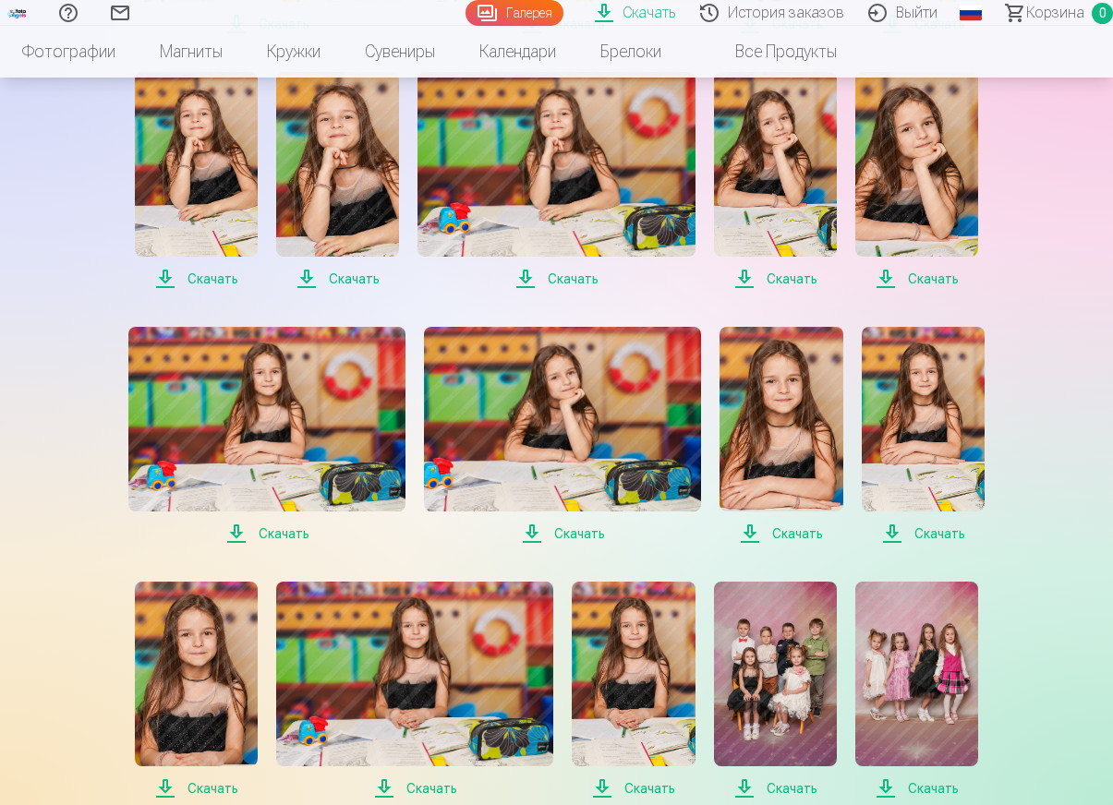
scroll to position [2216, 0]
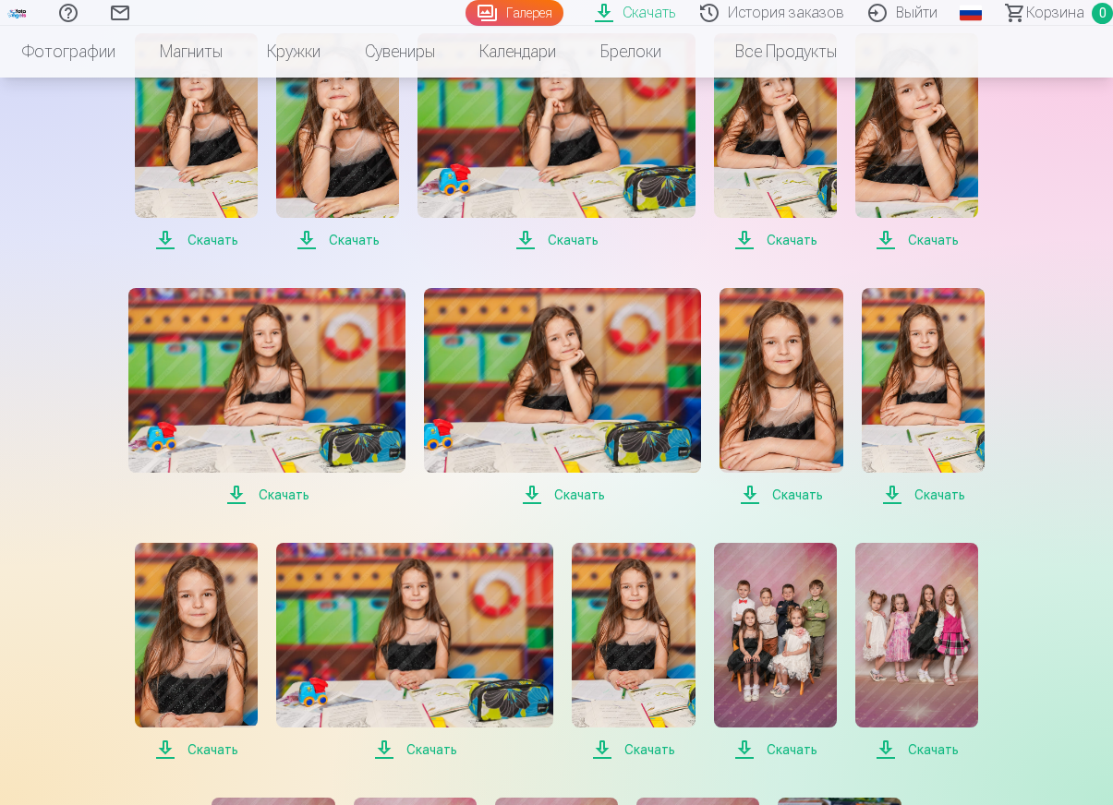
click at [210, 746] on span "Скачать" at bounding box center [196, 750] width 123 height 22
click at [436, 752] on span "Скачать" at bounding box center [414, 750] width 277 height 22
click at [654, 750] on span "Скачать" at bounding box center [633, 750] width 123 height 22
click at [793, 748] on span "Скачать" at bounding box center [775, 750] width 123 height 22
click at [927, 748] on span "Скачать" at bounding box center [916, 750] width 123 height 22
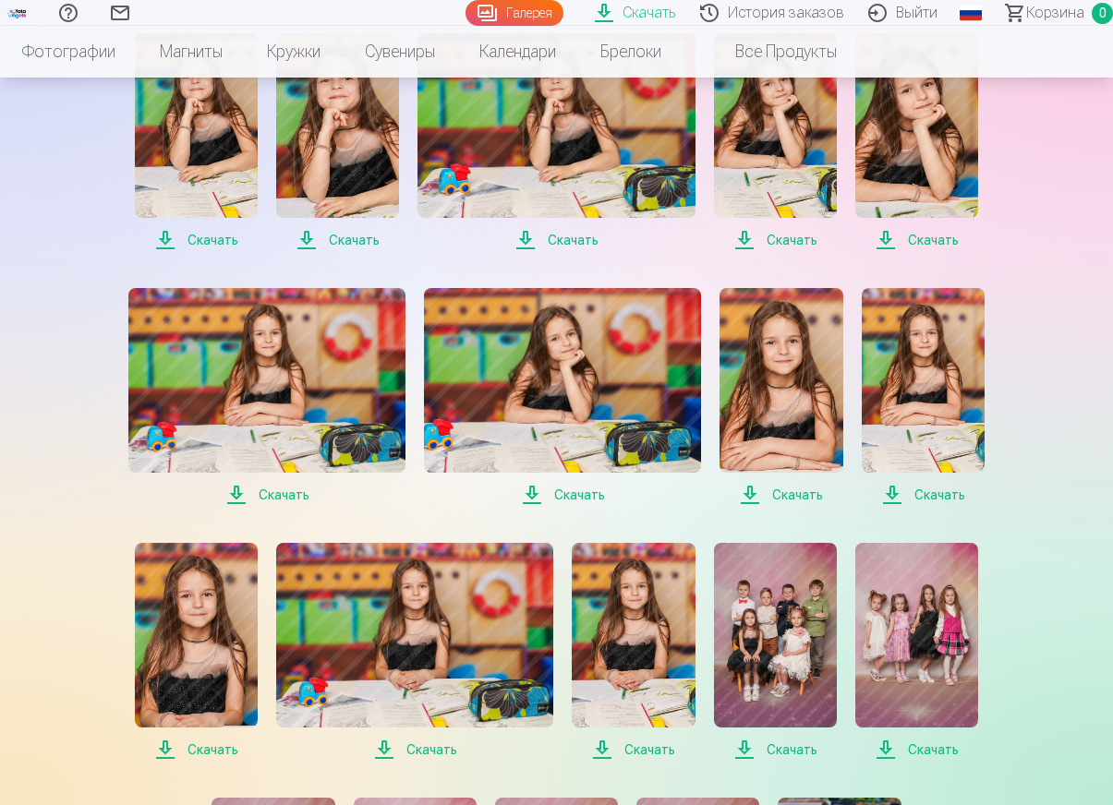
click at [785, 748] on span "Скачать" at bounding box center [775, 750] width 123 height 22
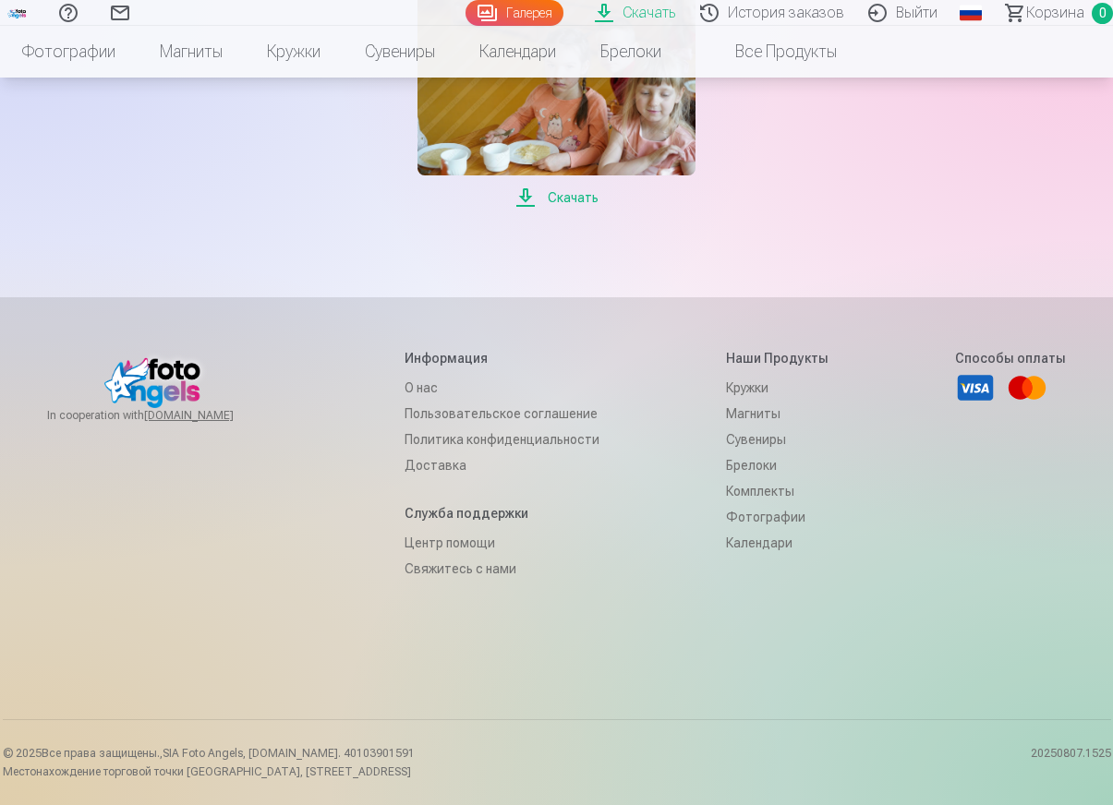
scroll to position [2586, 0]
